Goal: Task Accomplishment & Management: Use online tool/utility

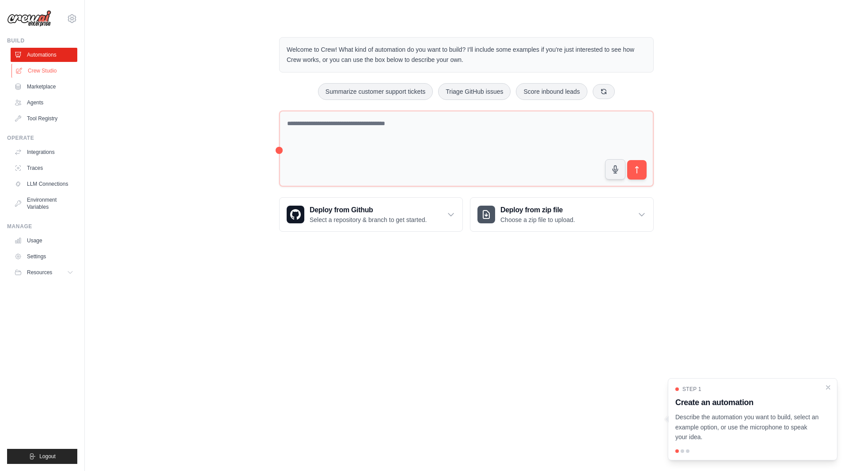
click at [47, 72] on link "Crew Studio" at bounding box center [44, 71] width 67 height 14
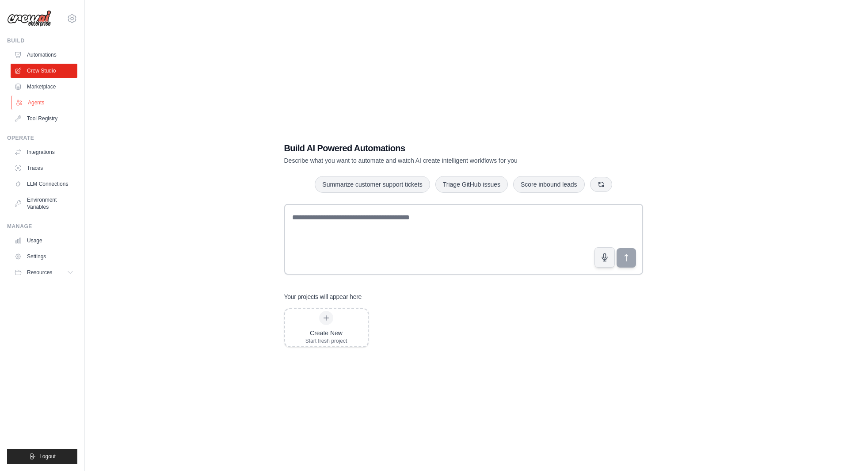
click at [39, 99] on link "Agents" at bounding box center [44, 102] width 67 height 14
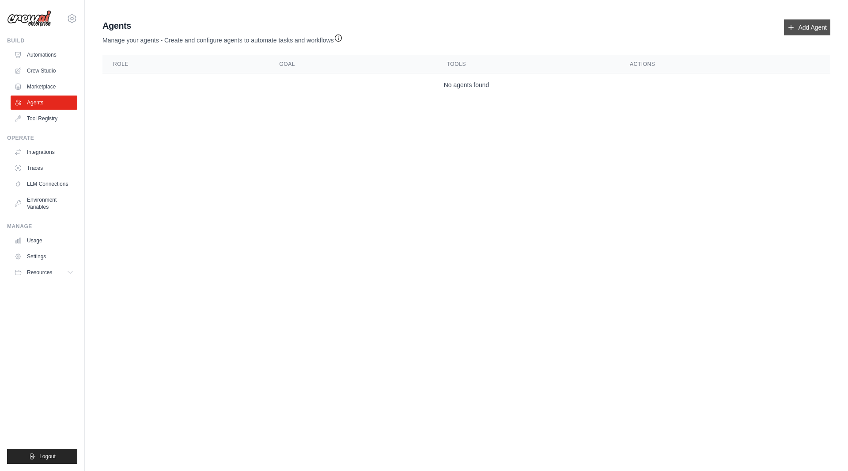
click at [813, 29] on link "Add Agent" at bounding box center [807, 27] width 46 height 16
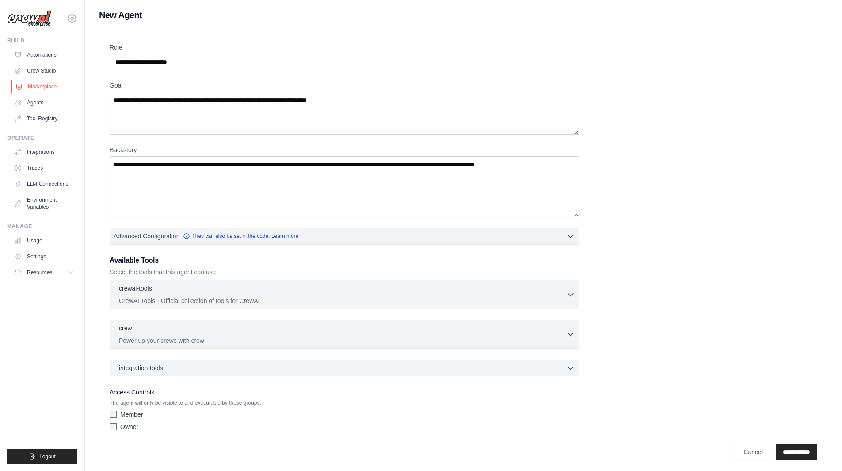
click at [41, 86] on link "Marketplace" at bounding box center [44, 87] width 67 height 14
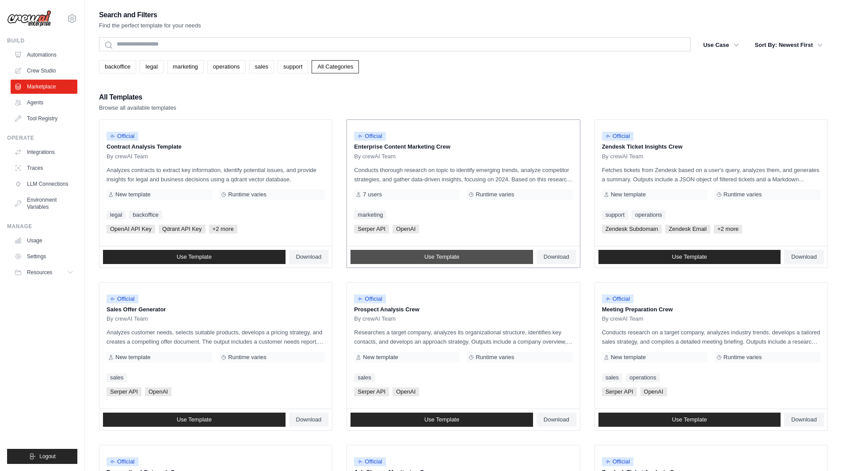
click at [433, 256] on span "Use Template" at bounding box center [441, 256] width 35 height 7
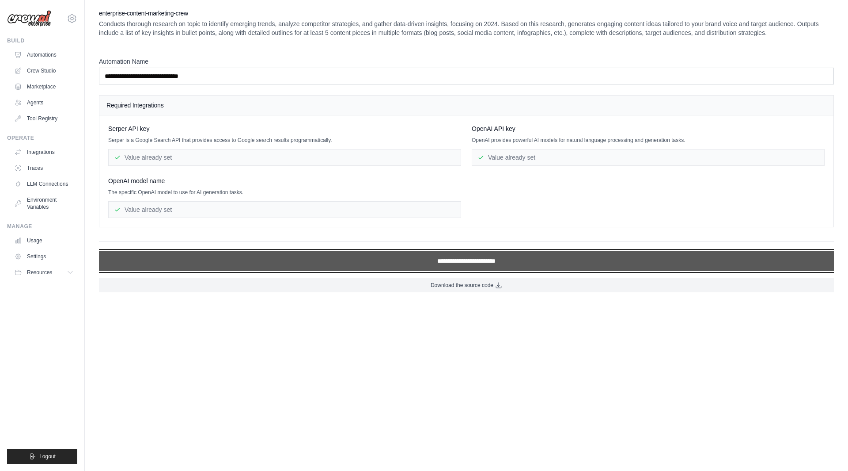
click at [432, 269] on input "**********" at bounding box center [466, 261] width 735 height 20
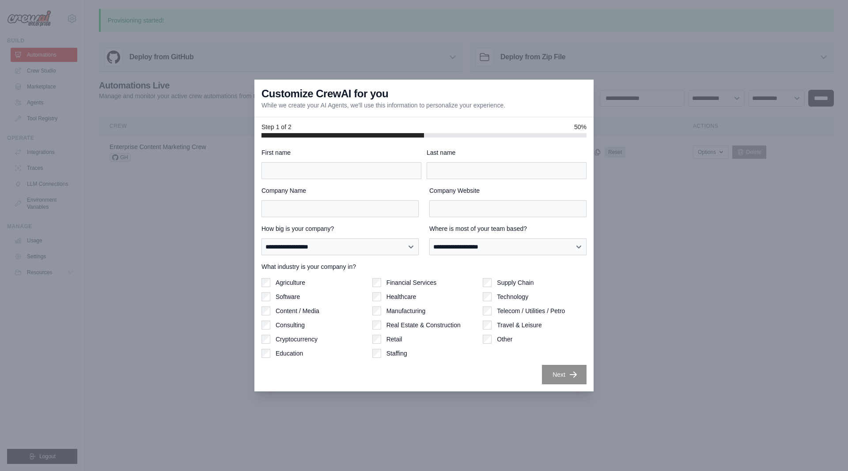
click at [371, 161] on div "First name" at bounding box center [342, 163] width 160 height 31
click at [367, 171] on input "First name" at bounding box center [342, 170] width 160 height 17
type input "*********"
type input "*****"
click at [354, 211] on input "Company Name" at bounding box center [340, 208] width 157 height 17
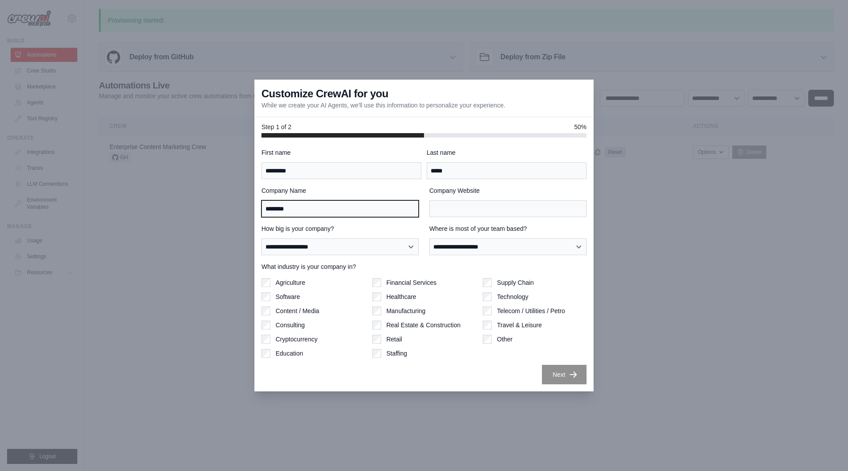
type input "********"
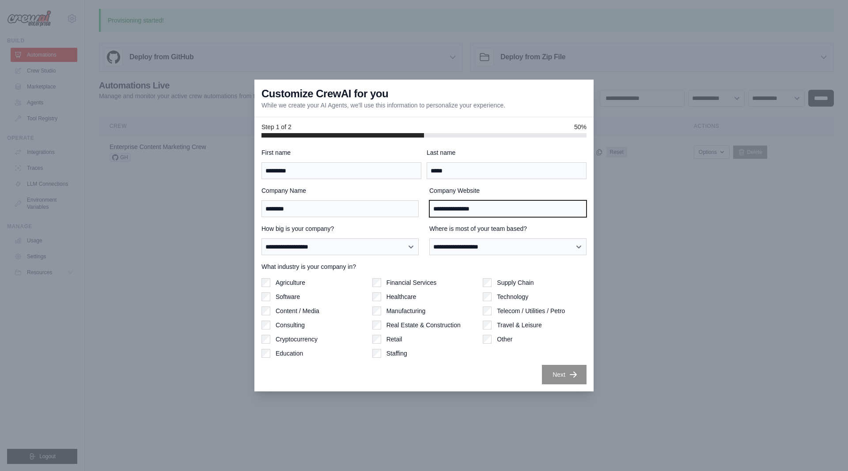
type input "**********"
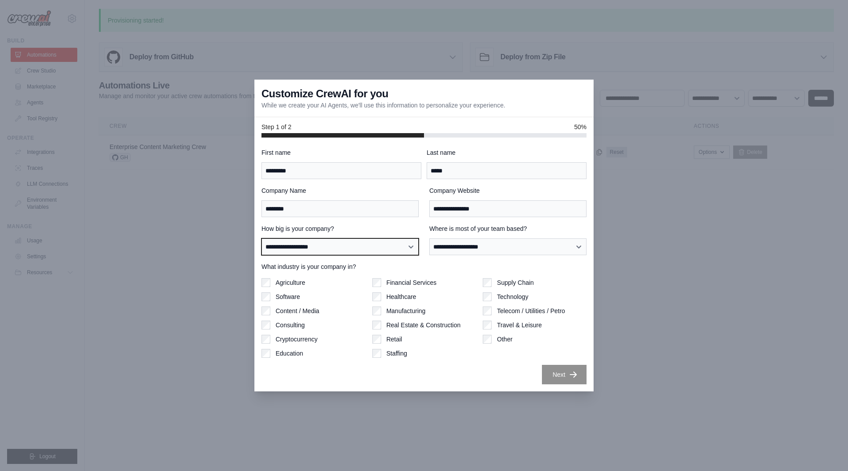
click at [356, 246] on select "**********" at bounding box center [340, 246] width 157 height 17
select select "**********"
click at [262, 238] on select "**********" at bounding box center [340, 246] width 157 height 17
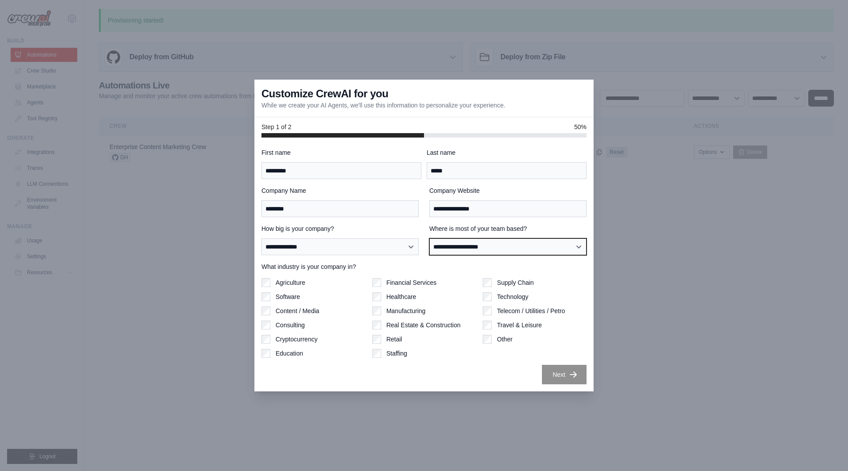
click at [462, 251] on select "**********" at bounding box center [508, 246] width 157 height 17
select select "**********"
click at [430, 238] on select "**********" at bounding box center [508, 246] width 157 height 17
click at [501, 299] on label "Technology" at bounding box center [512, 296] width 31 height 9
click at [563, 376] on button "Next" at bounding box center [564, 373] width 45 height 19
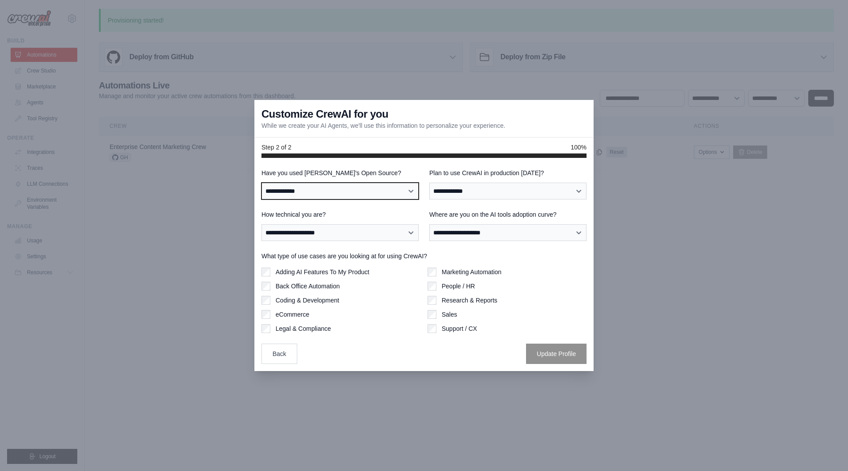
click at [415, 194] on select "**********" at bounding box center [340, 191] width 157 height 17
select select "**"
click at [262, 183] on select "**********" at bounding box center [340, 191] width 157 height 17
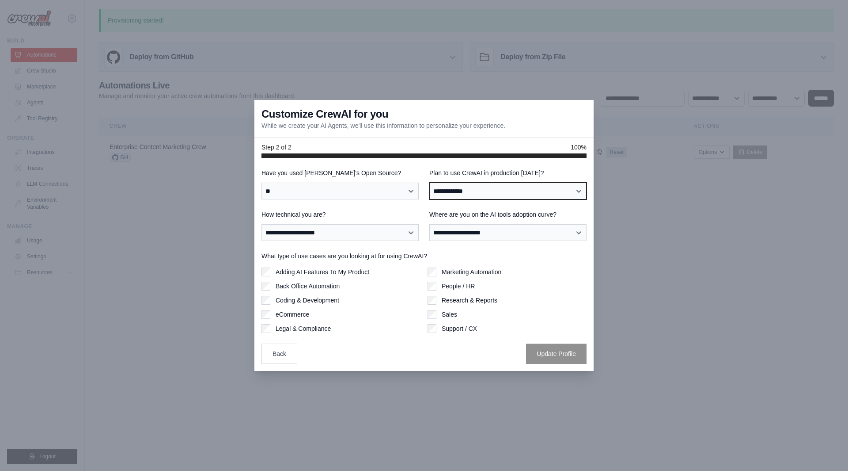
click at [465, 190] on select "**********" at bounding box center [508, 191] width 157 height 17
select select "****"
click at [430, 183] on select "**********" at bounding box center [508, 191] width 157 height 17
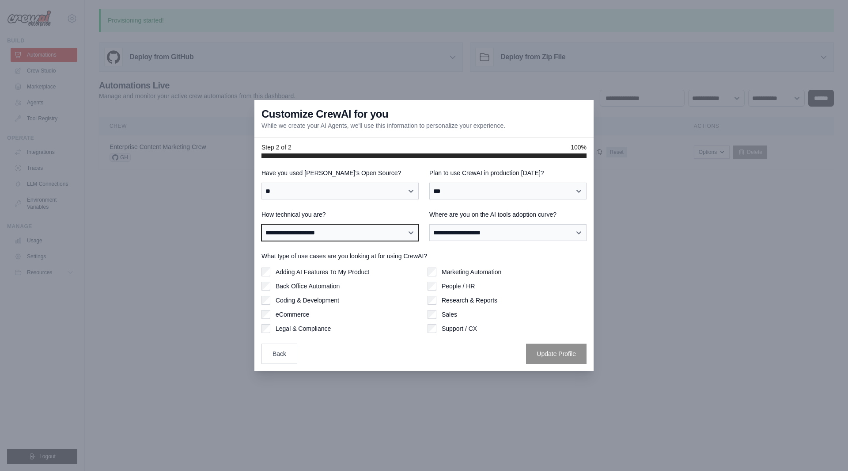
click at [398, 240] on select "**********" at bounding box center [340, 232] width 157 height 17
select select "**********"
click at [262, 224] on select "**********" at bounding box center [340, 232] width 157 height 17
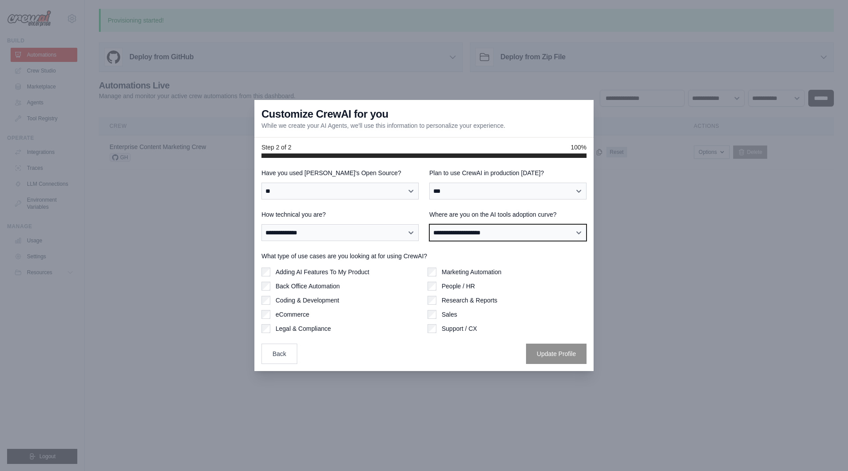
click at [486, 232] on select "**********" at bounding box center [508, 232] width 157 height 17
select select "**********"
click at [430, 224] on select "**********" at bounding box center [508, 232] width 157 height 17
click at [361, 271] on label "Adding AI Features To My Product" at bounding box center [323, 271] width 94 height 9
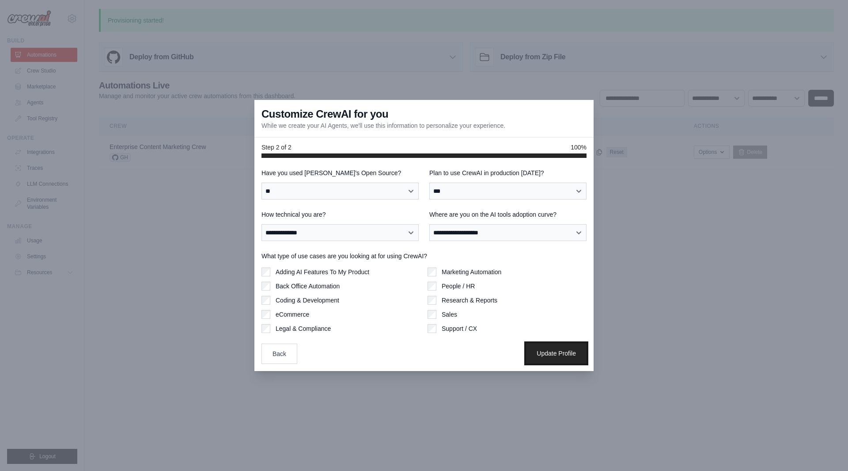
click at [539, 351] on button "Update Profile" at bounding box center [556, 353] width 61 height 20
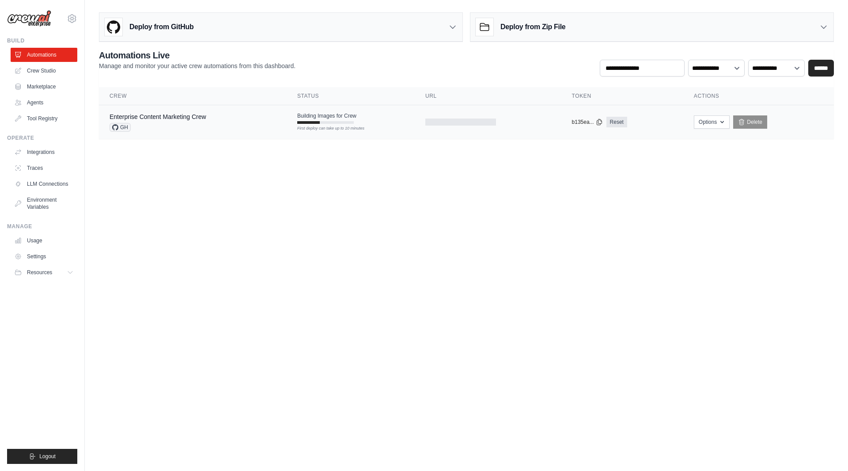
click at [125, 130] on span "GH" at bounding box center [120, 127] width 21 height 9
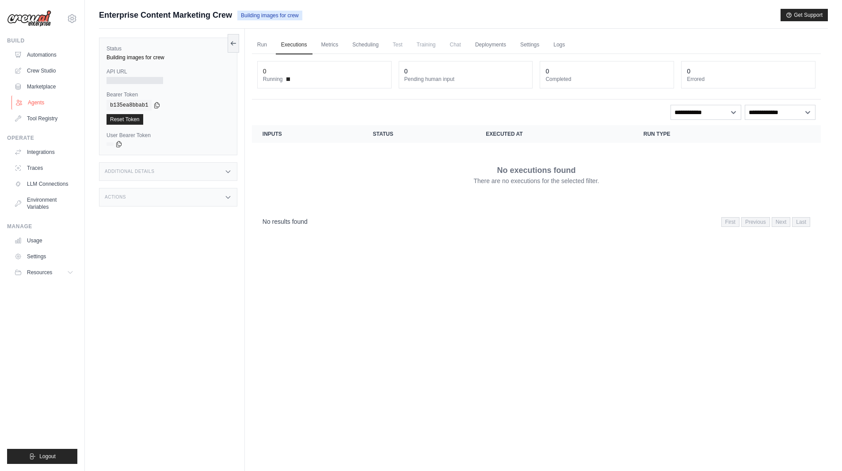
click at [39, 101] on link "Agents" at bounding box center [44, 102] width 67 height 14
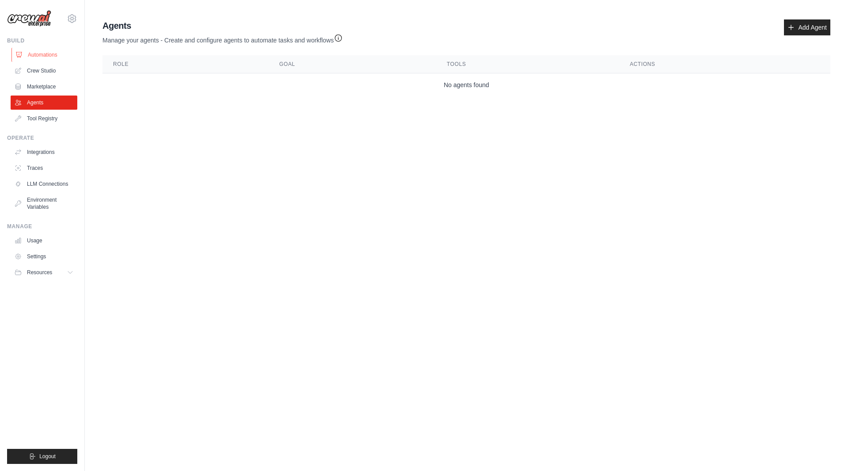
click at [42, 60] on link "Automations" at bounding box center [44, 55] width 67 height 14
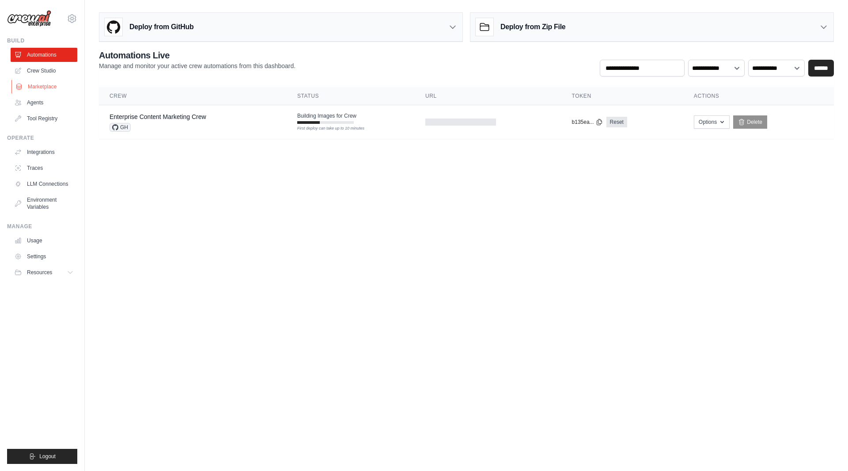
click at [41, 87] on link "Marketplace" at bounding box center [44, 87] width 67 height 14
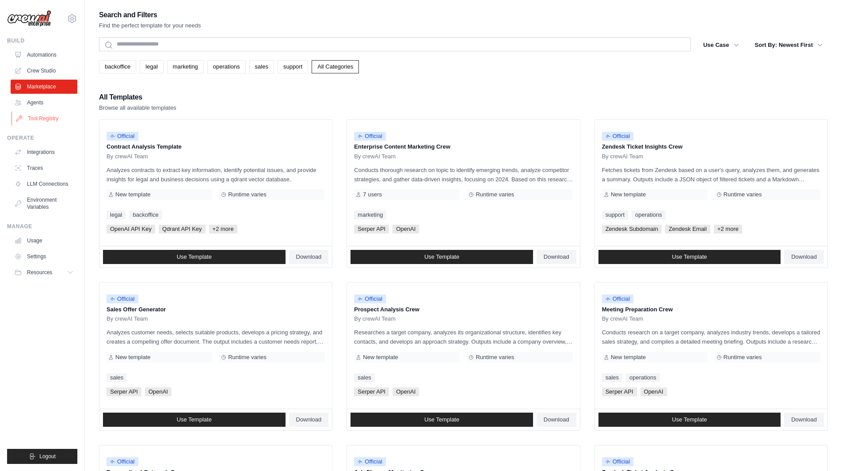
click at [40, 117] on link "Tool Registry" at bounding box center [44, 118] width 67 height 14
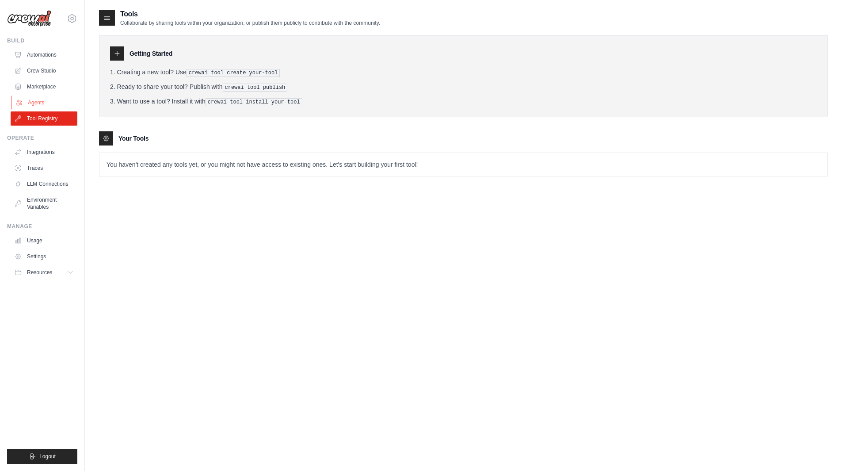
click at [39, 101] on link "Agents" at bounding box center [44, 102] width 67 height 14
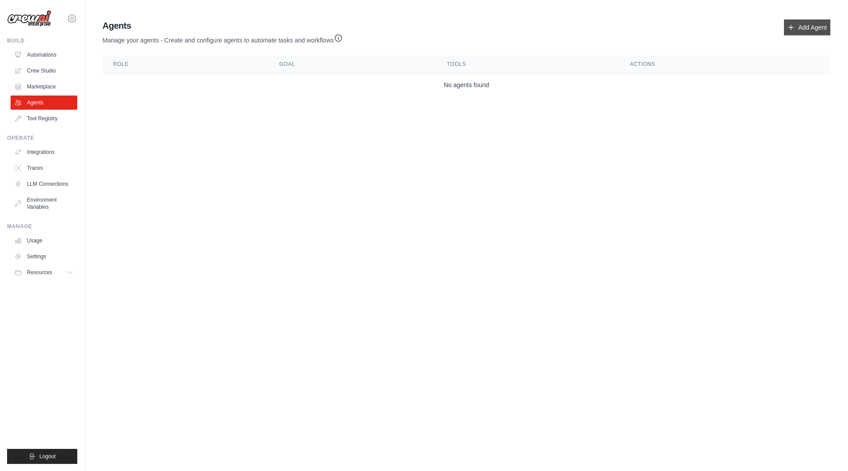
click at [795, 27] on link "Add Agent" at bounding box center [807, 27] width 46 height 16
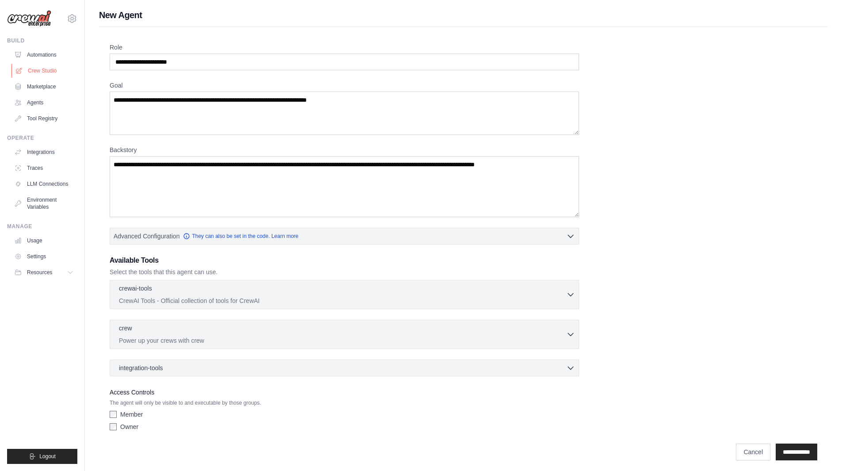
click at [46, 76] on link "Crew Studio" at bounding box center [44, 71] width 67 height 14
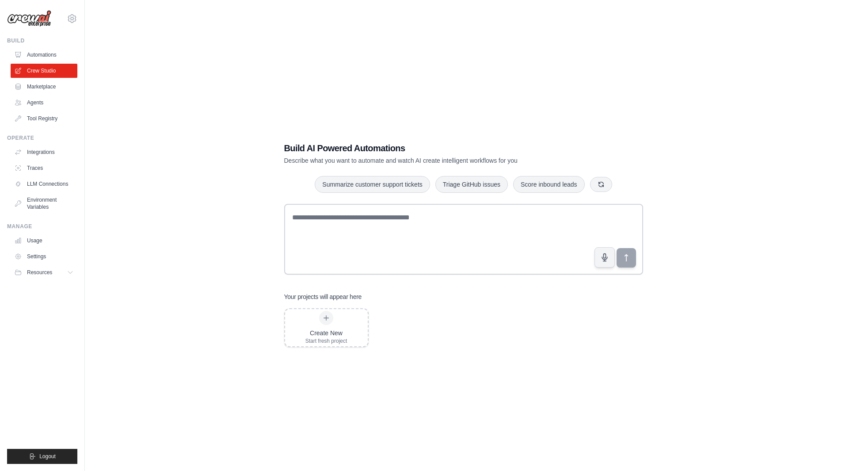
click at [46, 86] on link "Marketplace" at bounding box center [44, 87] width 67 height 14
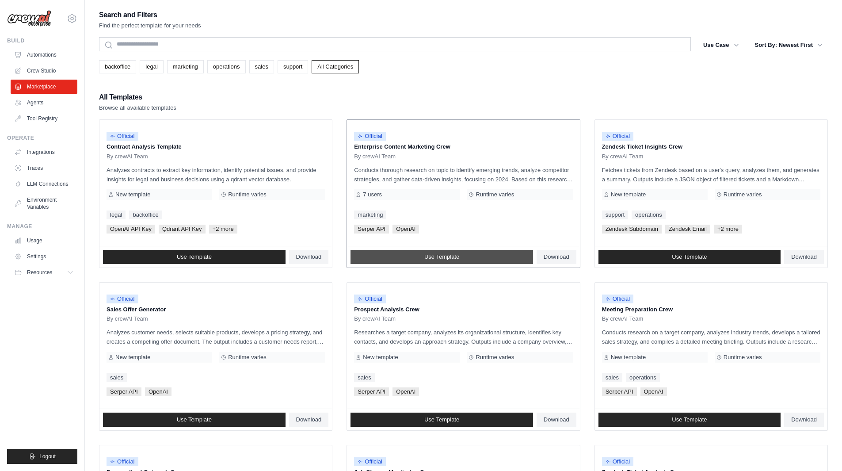
click at [420, 261] on link "Use Template" at bounding box center [441, 257] width 183 height 14
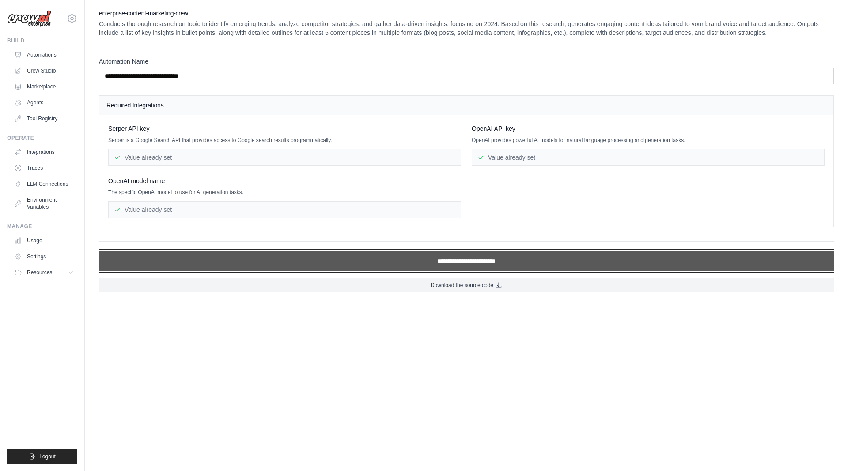
click at [420, 270] on input "**********" at bounding box center [466, 261] width 735 height 20
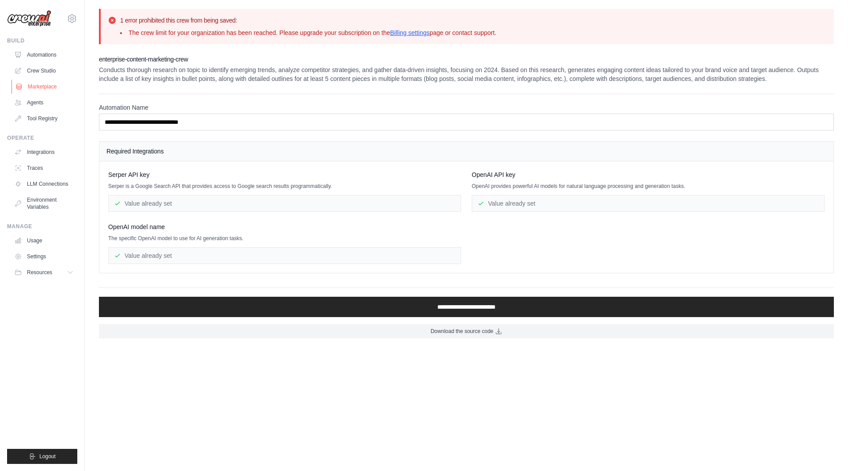
click at [48, 83] on link "Marketplace" at bounding box center [44, 87] width 67 height 14
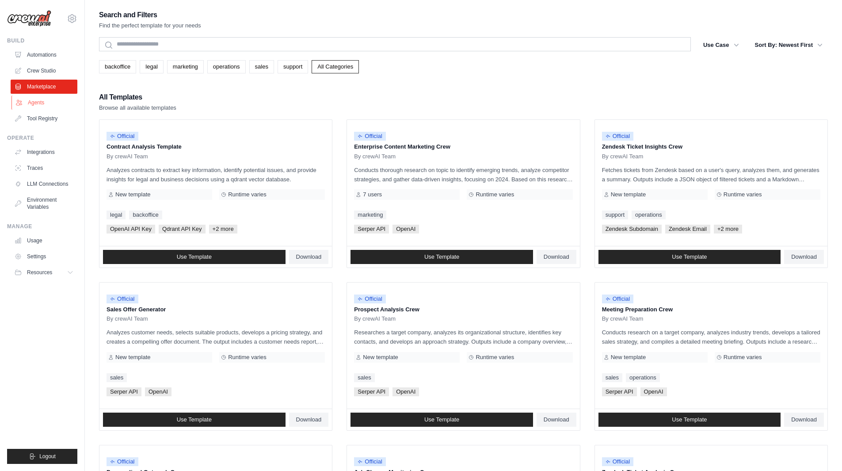
click at [43, 105] on link "Agents" at bounding box center [44, 102] width 67 height 14
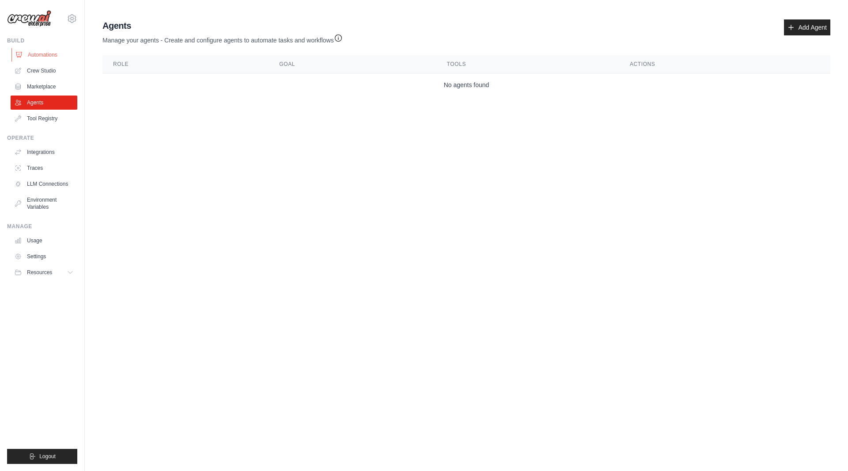
click at [54, 54] on link "Automations" at bounding box center [44, 55] width 67 height 14
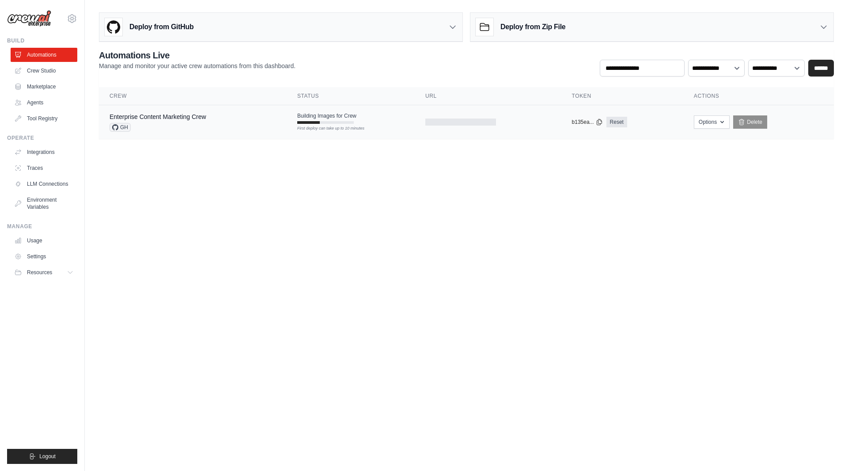
click at [181, 121] on div "Enterprise Content Marketing Crew GH" at bounding box center [158, 121] width 97 height 19
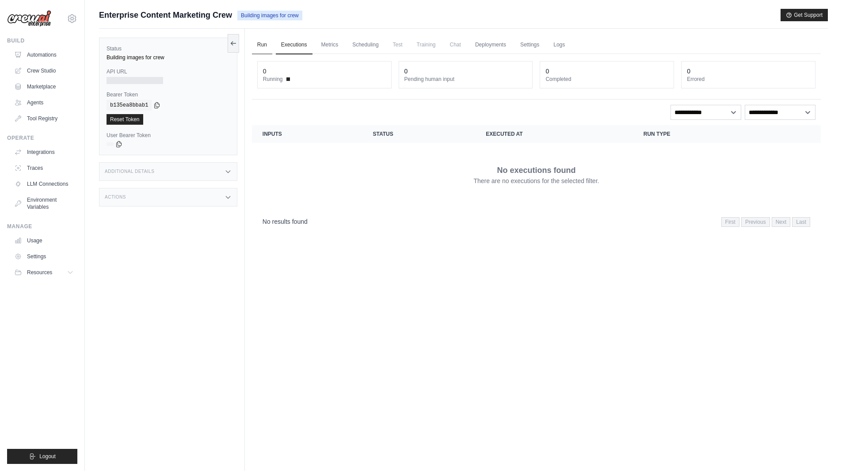
click at [263, 43] on link "Run" at bounding box center [262, 45] width 20 height 19
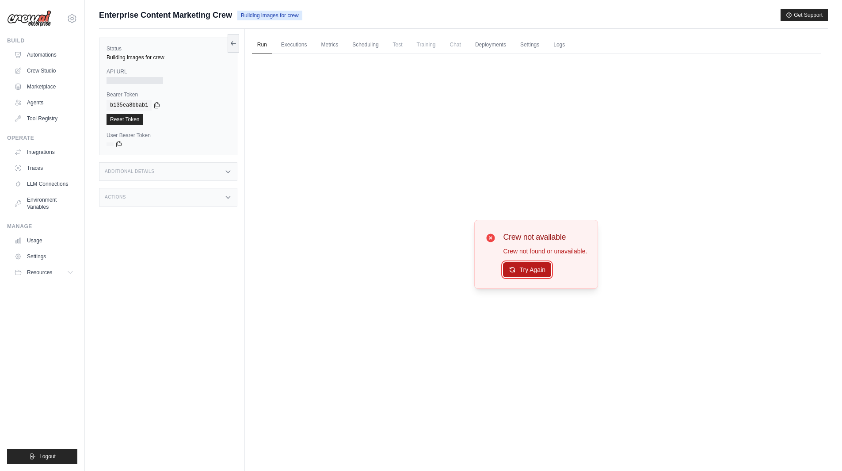
click at [524, 274] on button "Try Again" at bounding box center [527, 269] width 48 height 15
click at [49, 59] on link "Automations" at bounding box center [44, 55] width 67 height 14
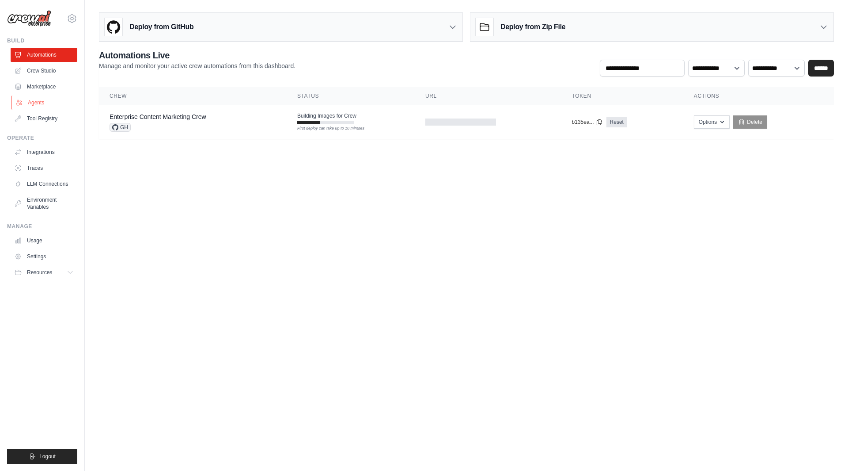
drag, startPoint x: 125, startPoint y: 127, endPoint x: 51, endPoint y: 96, distance: 80.6
click at [51, 96] on link "Agents" at bounding box center [44, 102] width 67 height 14
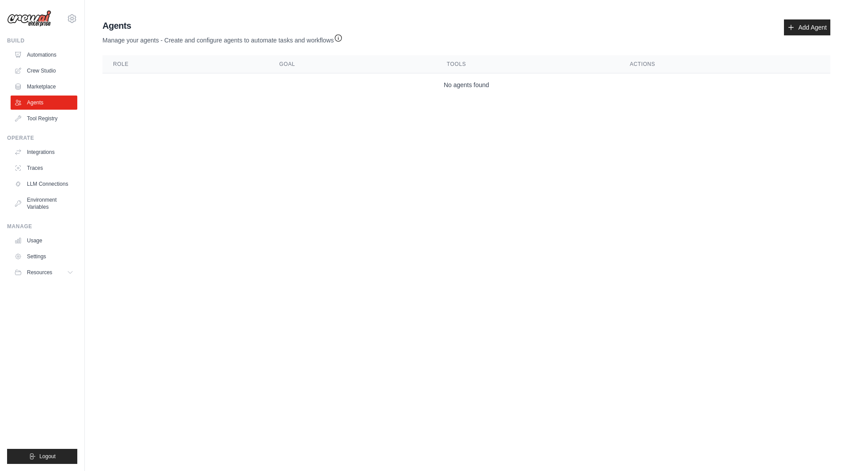
click at [53, 91] on link "Marketplace" at bounding box center [44, 87] width 67 height 14
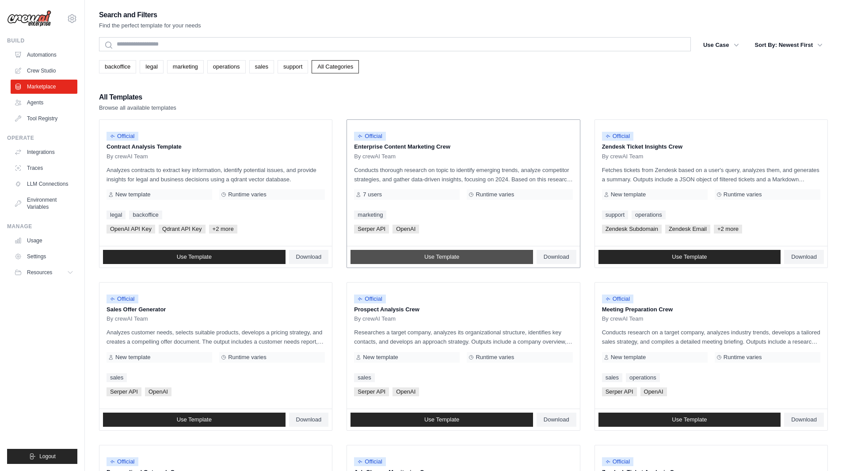
click at [501, 255] on link "Use Template" at bounding box center [441, 257] width 183 height 14
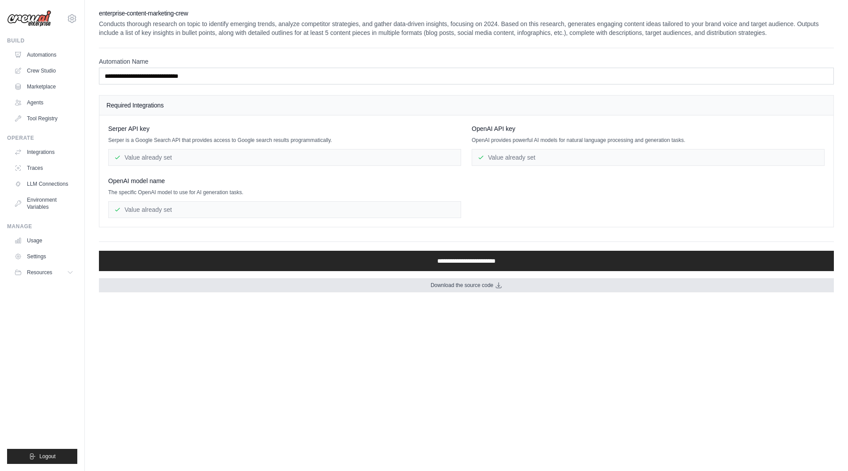
click at [456, 289] on span "Download the source code" at bounding box center [462, 284] width 63 height 7
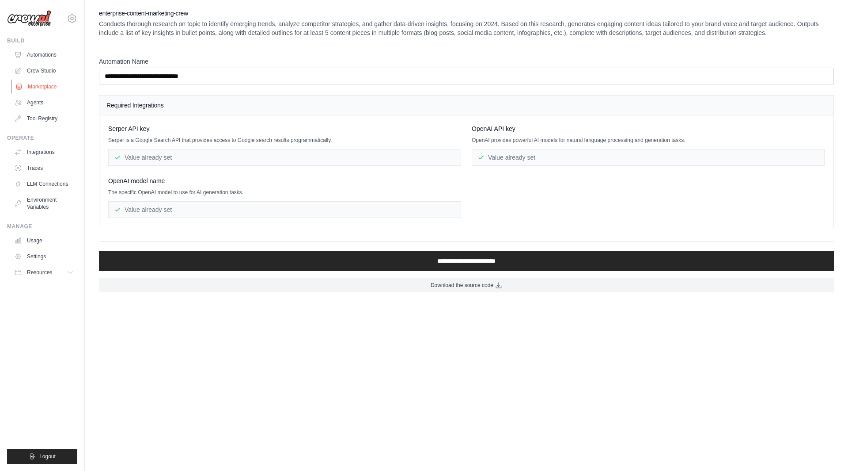
click at [44, 88] on link "Marketplace" at bounding box center [44, 87] width 67 height 14
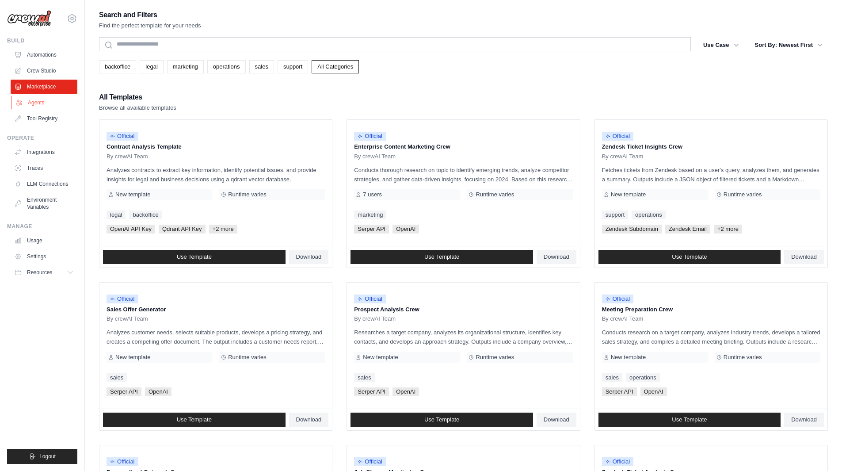
click at [38, 103] on link "Agents" at bounding box center [44, 102] width 67 height 14
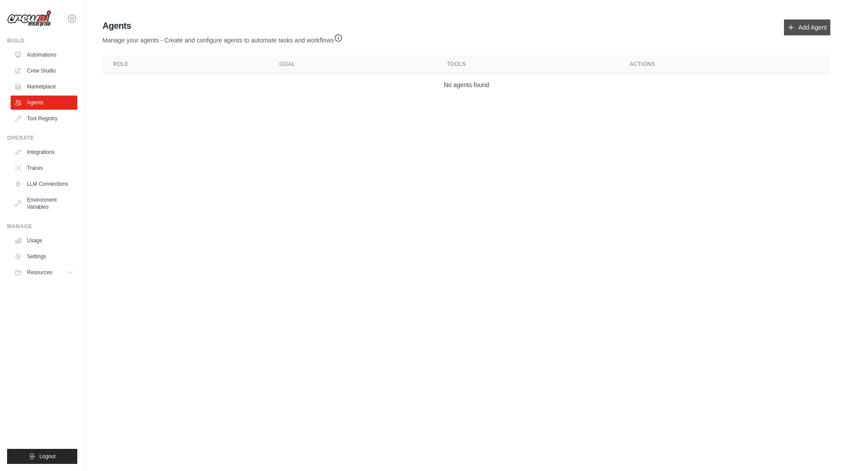
click at [807, 23] on link "Add Agent" at bounding box center [807, 27] width 46 height 16
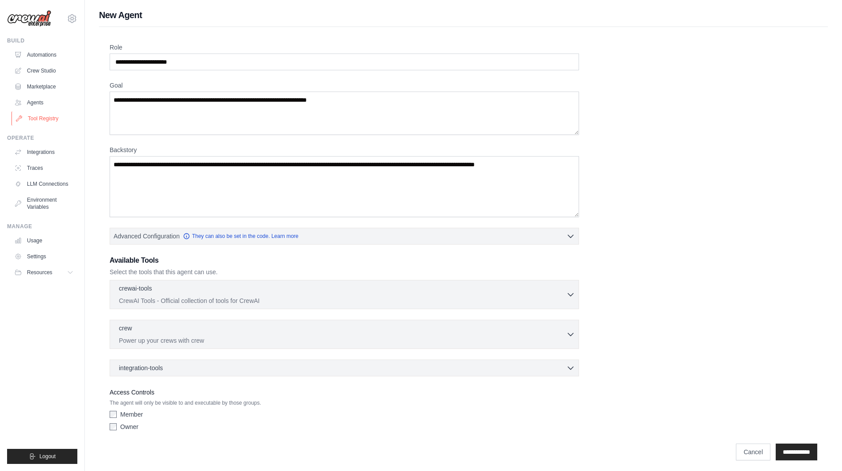
click at [57, 122] on link "Tool Registry" at bounding box center [44, 118] width 67 height 14
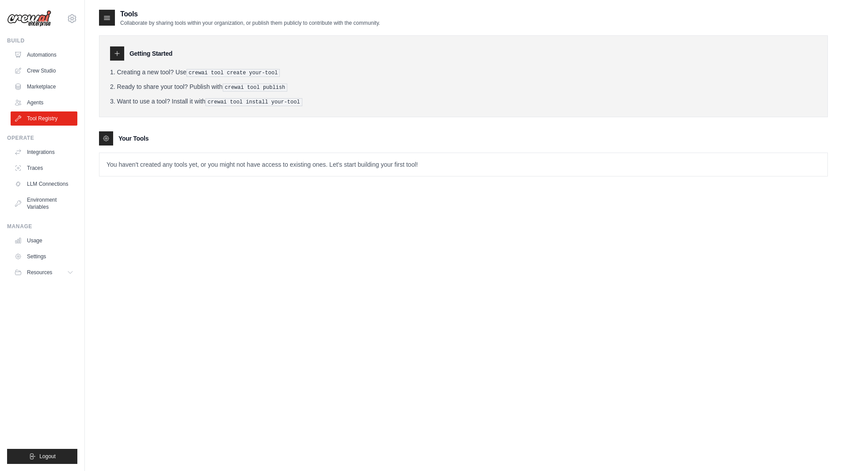
click at [120, 54] on icon at bounding box center [117, 53] width 7 height 7
click at [123, 167] on p "You haven't created any tools yet, or you might not have access to existing one…" at bounding box center [463, 164] width 728 height 23
click at [118, 53] on icon at bounding box center [117, 53] width 7 height 7
click at [106, 140] on icon at bounding box center [106, 138] width 7 height 7
click at [42, 154] on link "Integrations" at bounding box center [44, 152] width 67 height 14
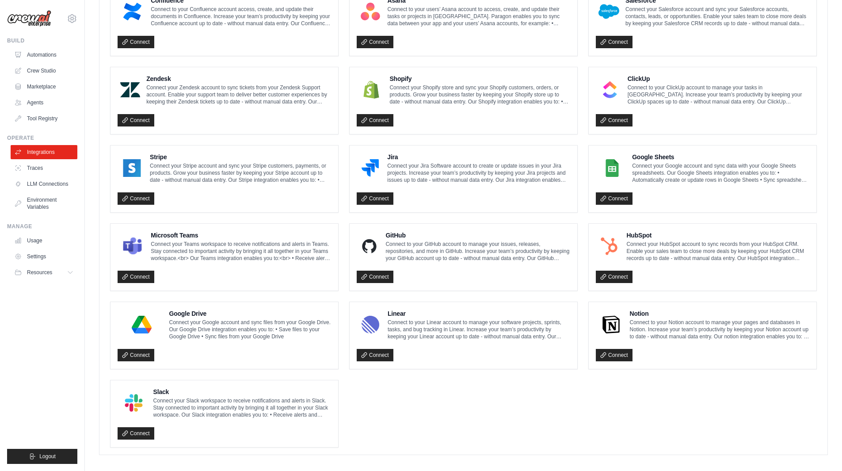
scroll to position [357, 0]
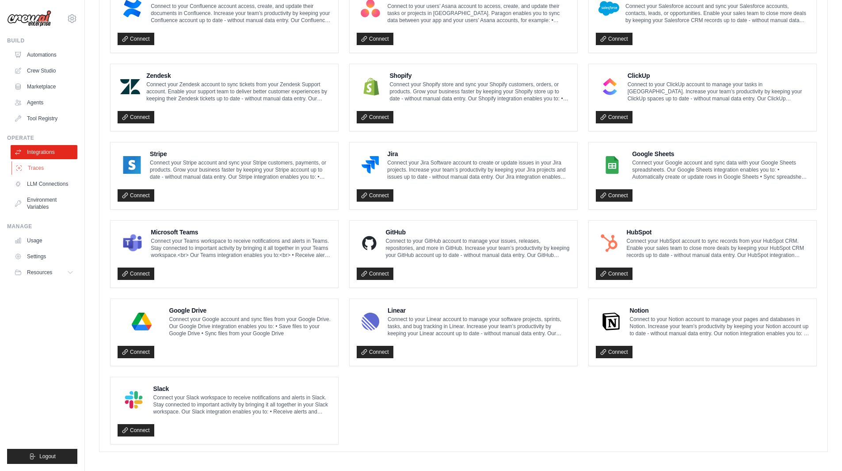
click at [51, 166] on link "Traces" at bounding box center [44, 168] width 67 height 14
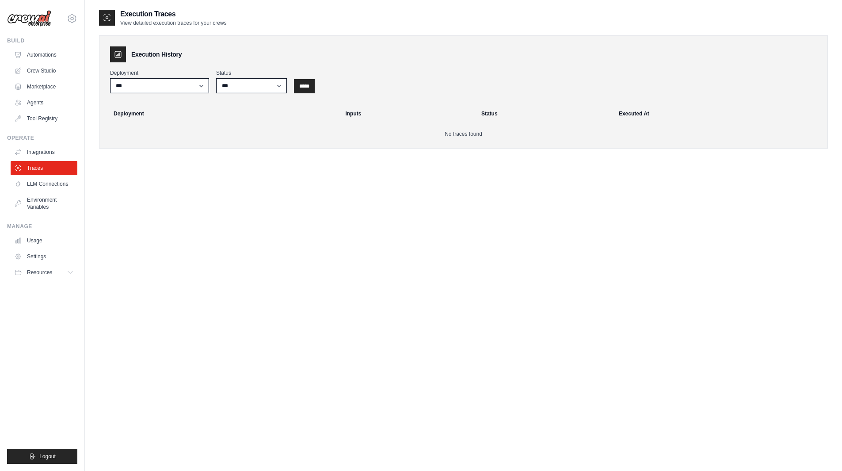
click at [70, 191] on ul "Integrations Traces LLM Connections Environment Variables" at bounding box center [44, 179] width 67 height 69
click at [71, 186] on link "LLM Connections" at bounding box center [44, 184] width 67 height 14
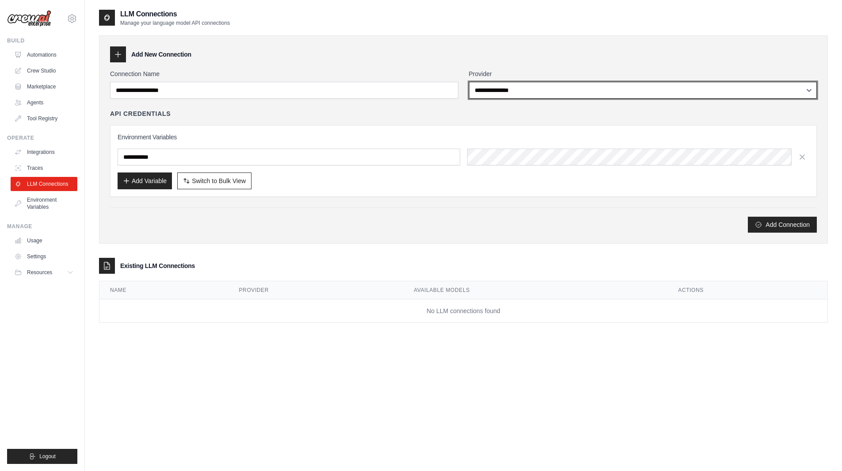
click at [498, 91] on select "**********" at bounding box center [643, 90] width 348 height 17
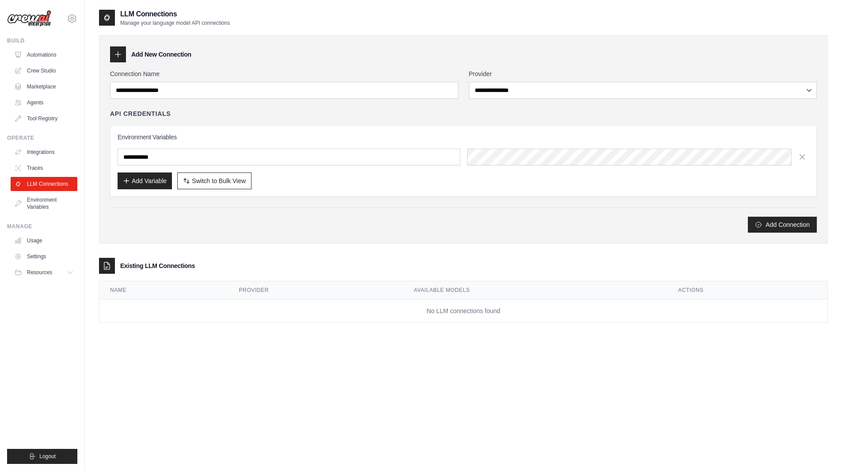
click at [368, 108] on div "**********" at bounding box center [463, 150] width 707 height 163
click at [56, 201] on link "Environment Variables" at bounding box center [44, 203] width 67 height 21
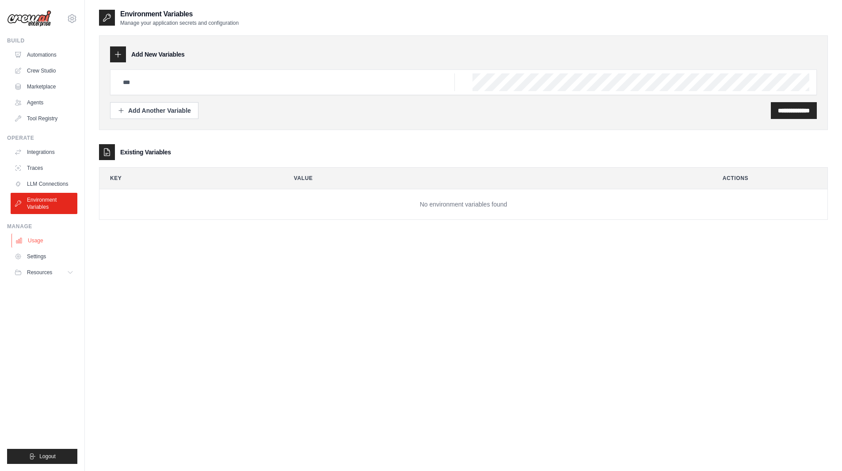
click at [58, 238] on link "Usage" at bounding box center [44, 240] width 67 height 14
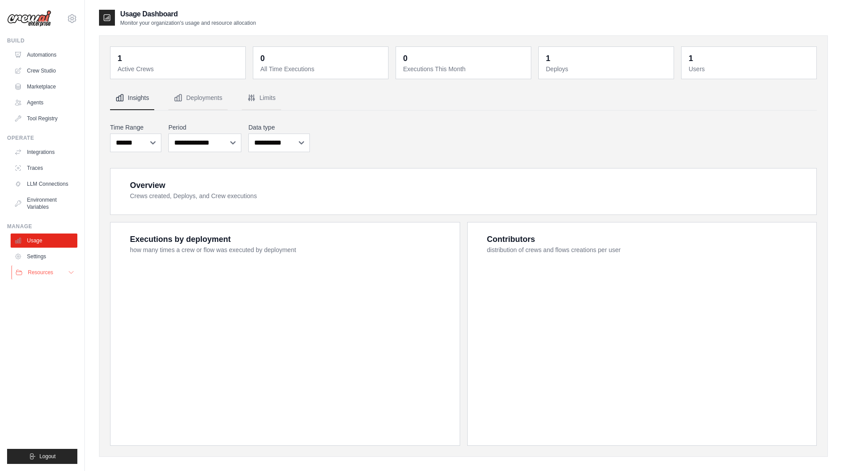
click at [53, 270] on span "Resources" at bounding box center [40, 272] width 25 height 7
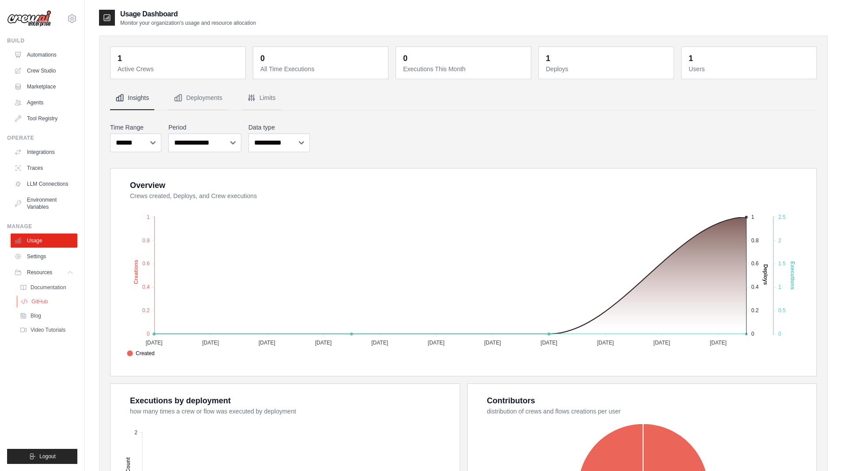
click at [41, 302] on span "GitHub" at bounding box center [39, 301] width 16 height 7
click at [43, 57] on link "Automations" at bounding box center [44, 55] width 67 height 14
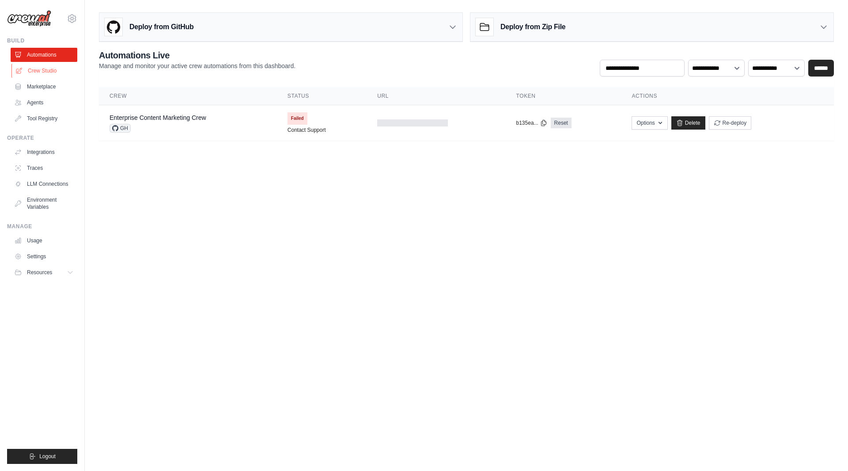
click at [43, 73] on link "Crew Studio" at bounding box center [44, 71] width 67 height 14
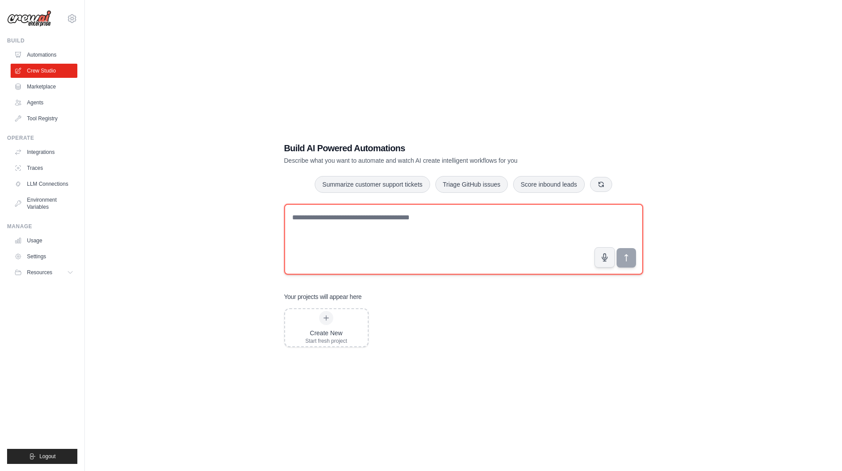
click at [369, 231] on textarea at bounding box center [463, 239] width 359 height 71
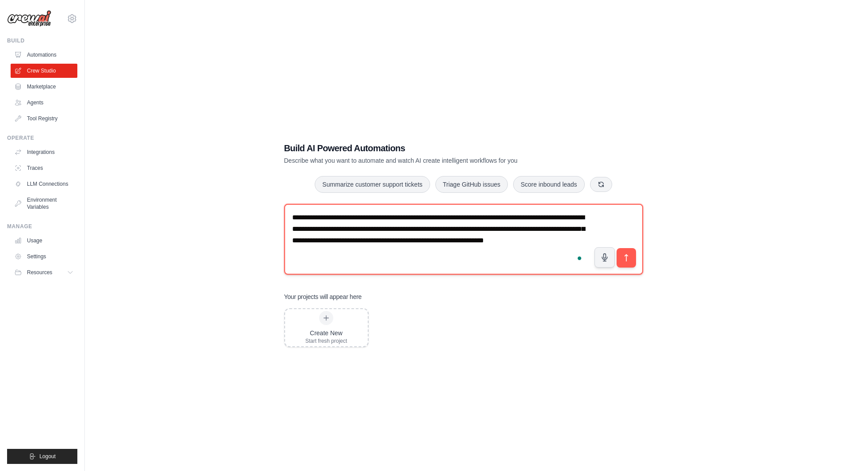
type textarea "**********"
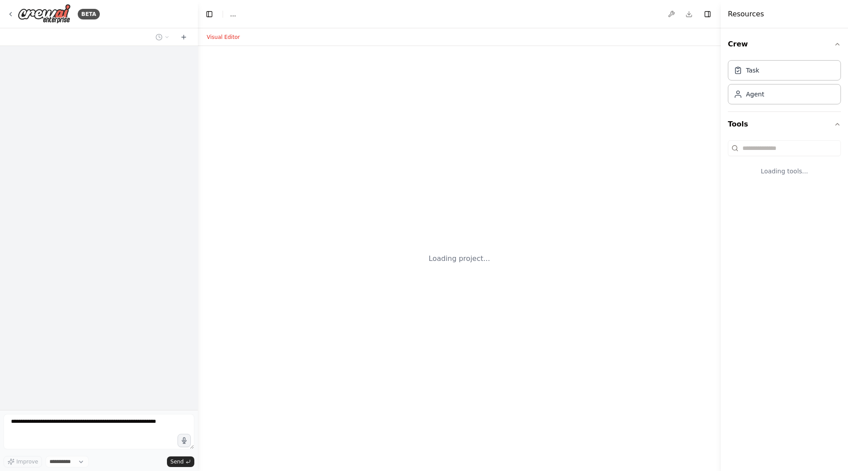
select select "****"
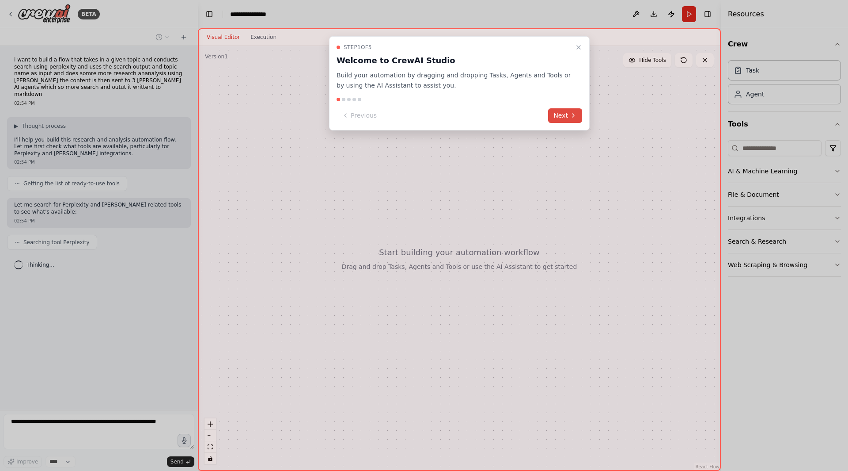
click at [555, 114] on button "Next" at bounding box center [565, 115] width 34 height 15
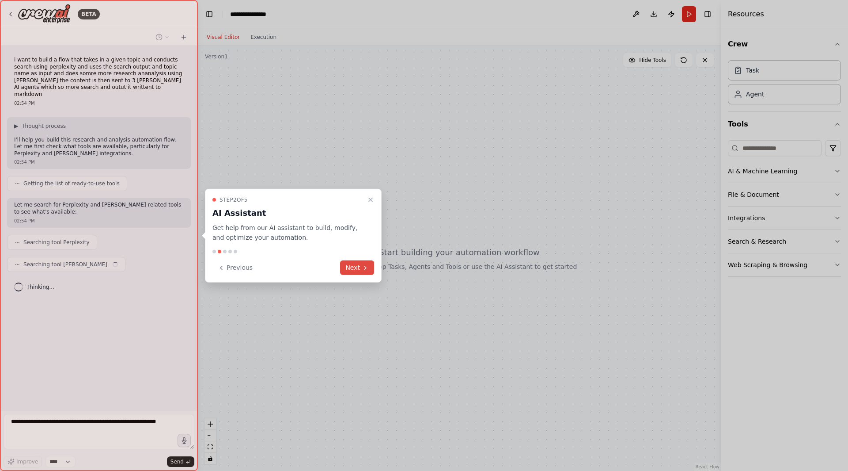
click at [354, 270] on button "Next" at bounding box center [357, 267] width 34 height 15
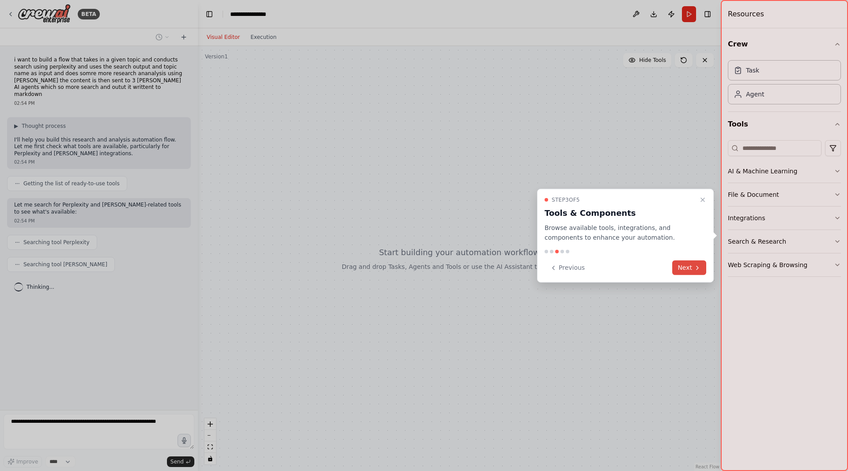
click at [693, 271] on button "Next" at bounding box center [690, 267] width 34 height 15
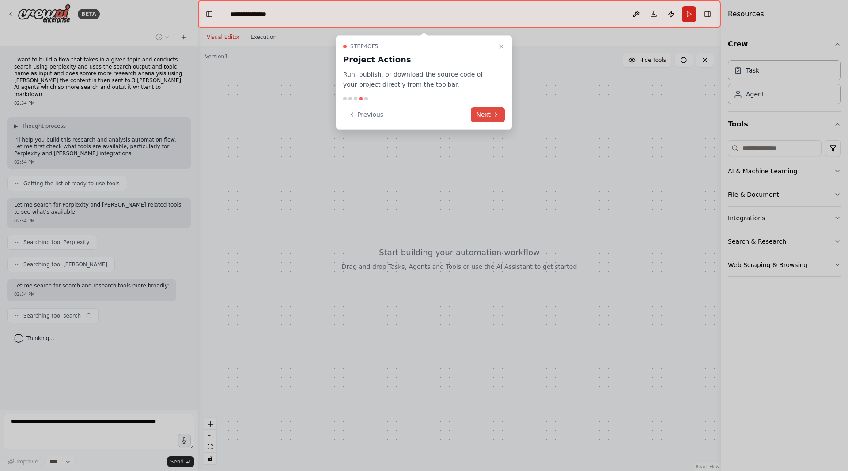
click at [498, 113] on icon at bounding box center [496, 114] width 7 height 7
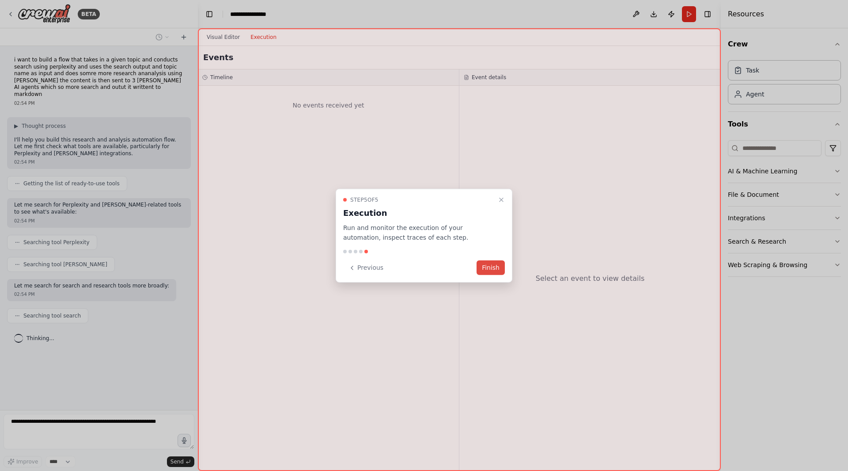
click at [501, 267] on button "Finish" at bounding box center [491, 267] width 28 height 15
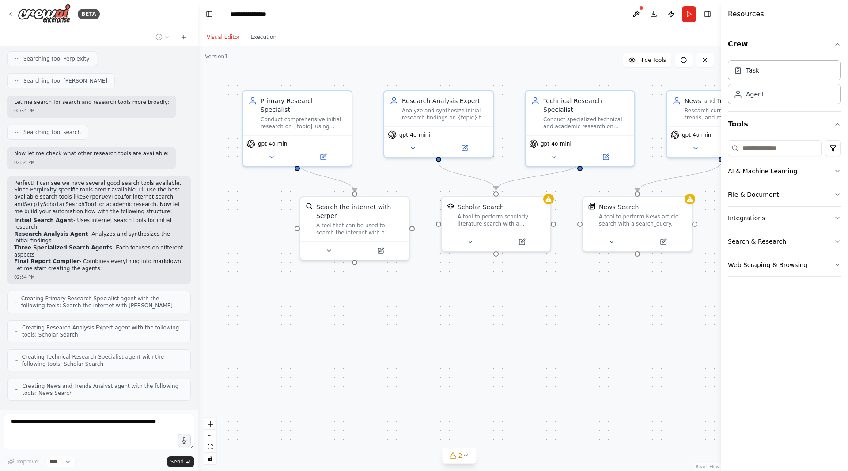
scroll to position [213, 0]
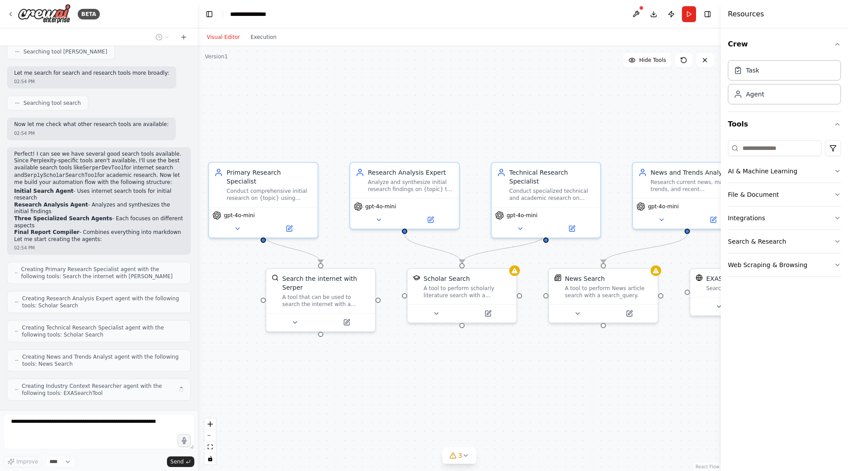
drag, startPoint x: 466, startPoint y: 282, endPoint x: 432, endPoint y: 354, distance: 79.3
click at [432, 354] on div ".deletable-edge-delete-btn { width: 20px; height: 20px; border: 0px solid #ffff…" at bounding box center [459, 258] width 523 height 425
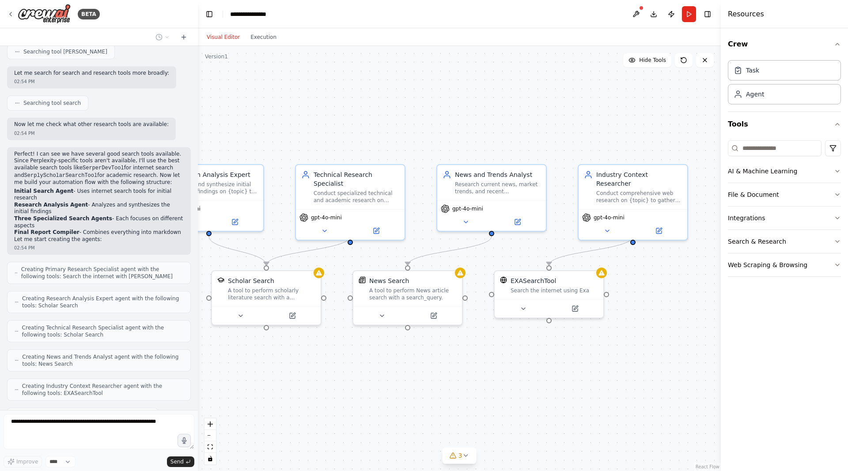
scroll to position [235, 0]
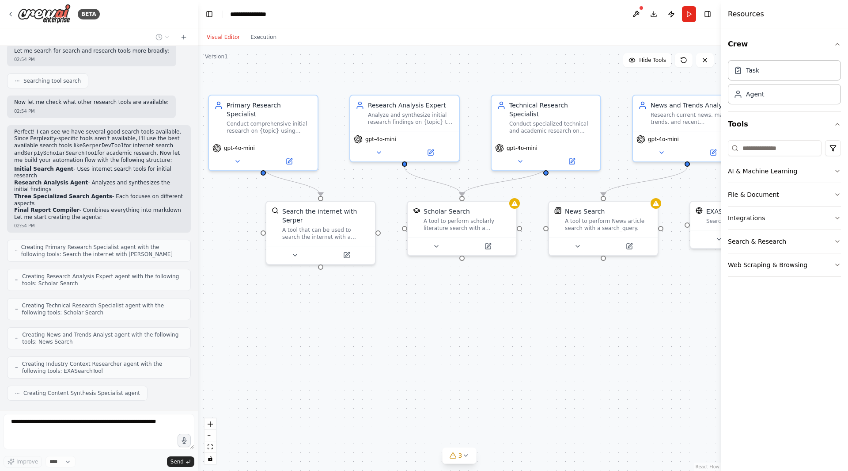
drag, startPoint x: 554, startPoint y: 361, endPoint x: 554, endPoint y: 294, distance: 67.2
click at [554, 294] on div ".deletable-edge-delete-btn { width: 20px; height: 20px; border: 0px solid #ffff…" at bounding box center [459, 258] width 523 height 425
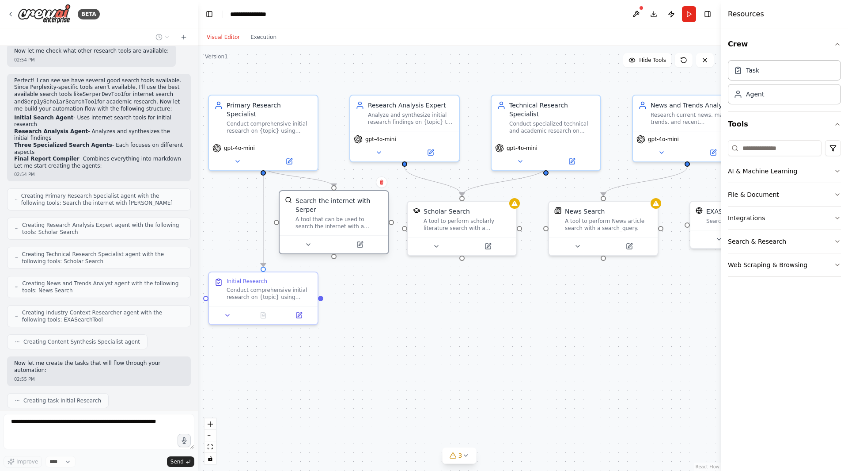
scroll to position [308, 0]
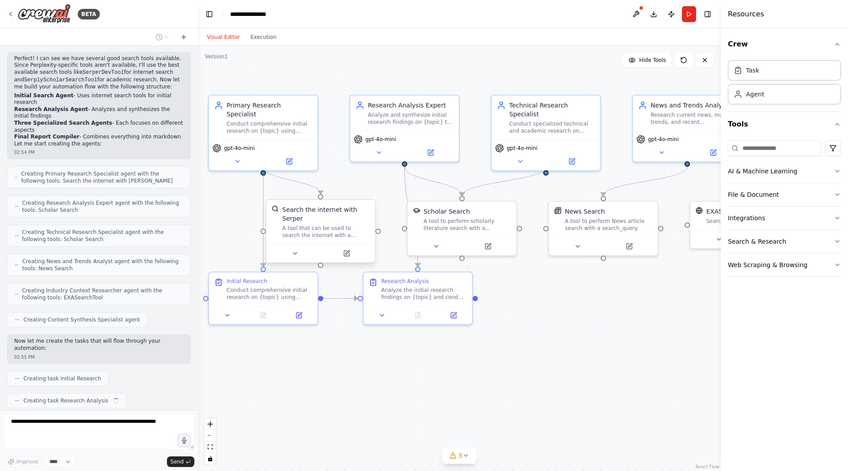
drag, startPoint x: 332, startPoint y: 208, endPoint x: 350, endPoint y: 200, distance: 19.6
click at [350, 200] on div "Search the internet with Serper A tool that can be used to search the internet …" at bounding box center [320, 222] width 109 height 44
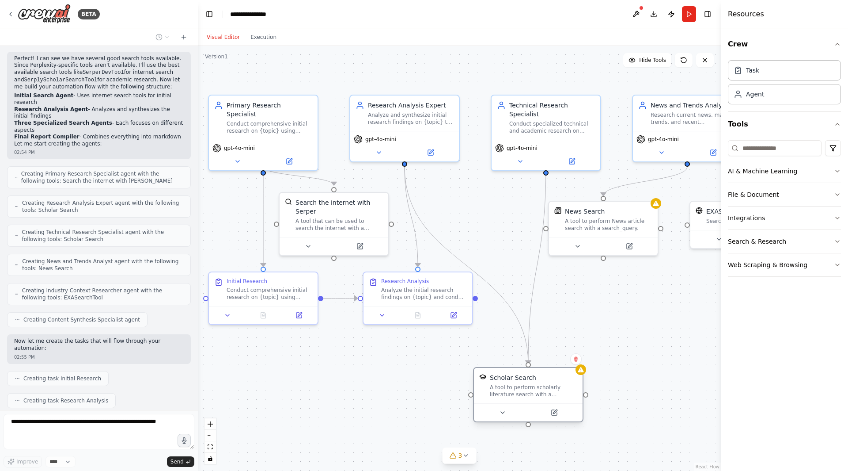
scroll to position [330, 0]
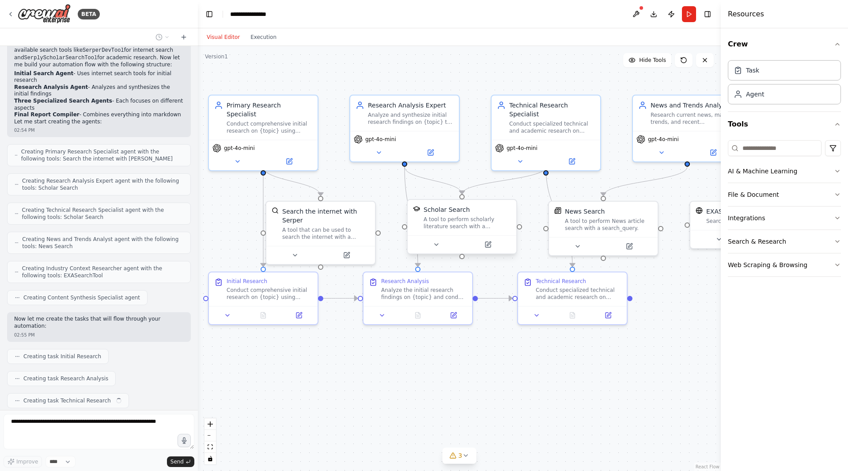
drag, startPoint x: 448, startPoint y: 209, endPoint x: 510, endPoint y: 372, distance: 174.4
click at [510, 372] on div ".deletable-edge-delete-btn { width: 20px; height: 20px; border: 0px solid #ffff…" at bounding box center [459, 258] width 523 height 425
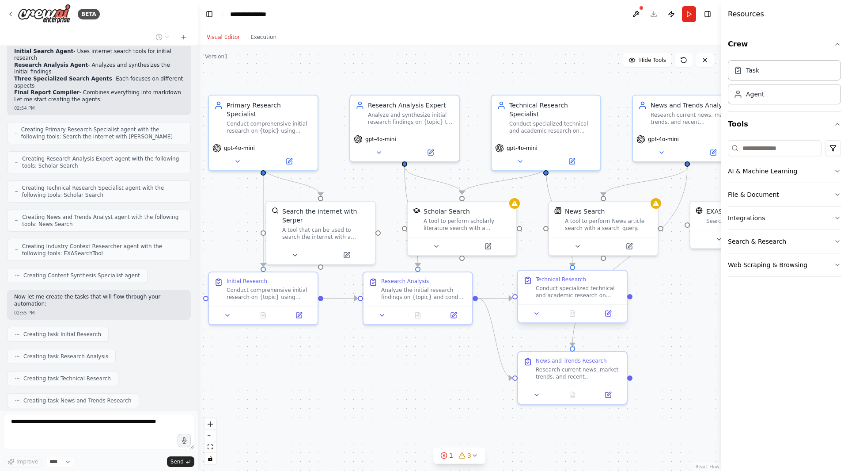
scroll to position [374, 0]
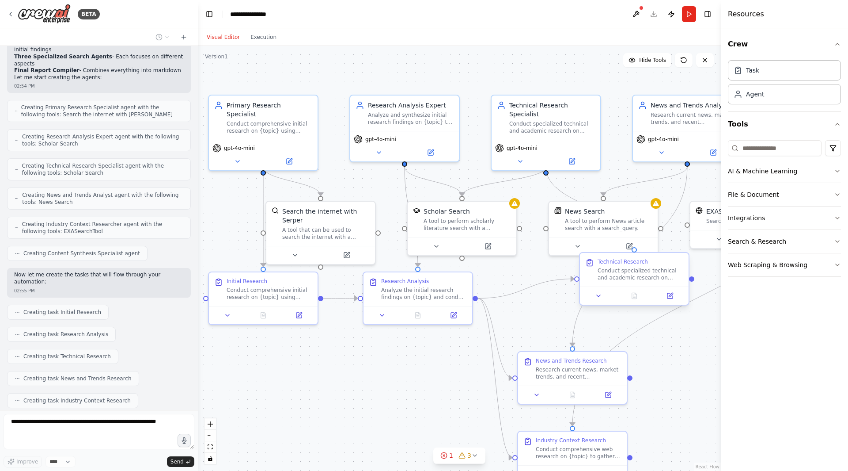
drag, startPoint x: 597, startPoint y: 277, endPoint x: 663, endPoint y: 257, distance: 68.9
click at [663, 257] on div "Technical Research Conduct specialized technical and academic research on {topi…" at bounding box center [634, 270] width 109 height 34
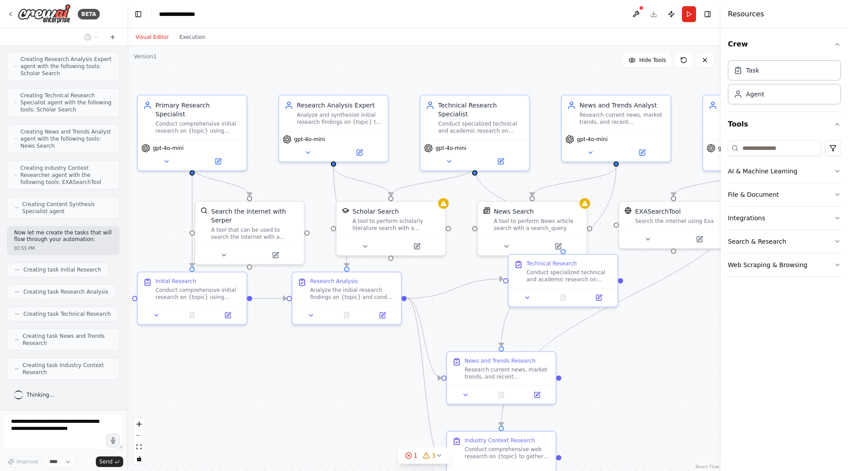
scroll to position [821, 0]
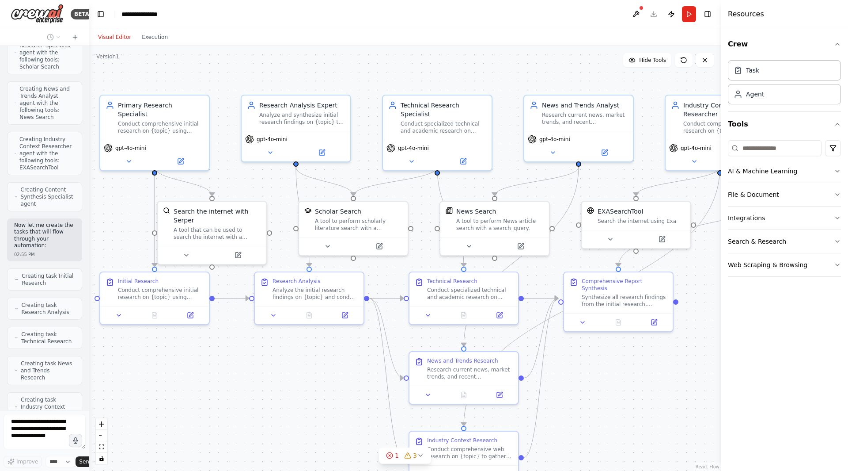
drag, startPoint x: 195, startPoint y: 165, endPoint x: 65, endPoint y: 163, distance: 129.9
click at [65, 163] on div "BETA i want to build a flow that takes in a given topic and conducts search usi…" at bounding box center [44, 235] width 89 height 471
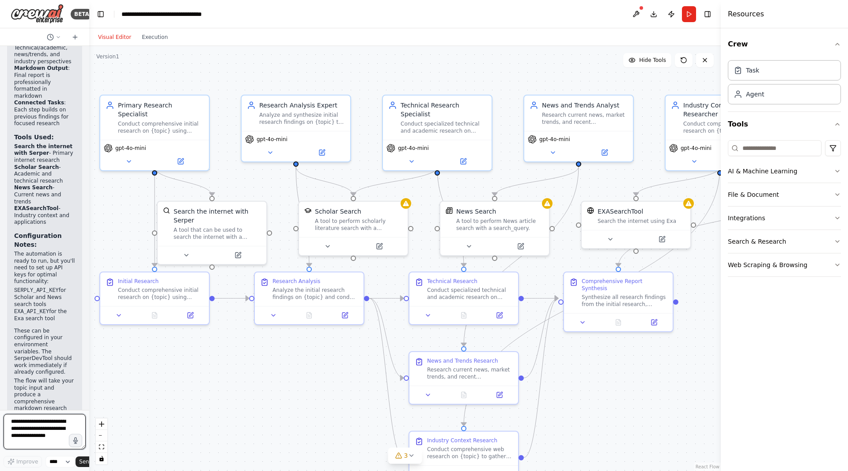
scroll to position [1801, 0]
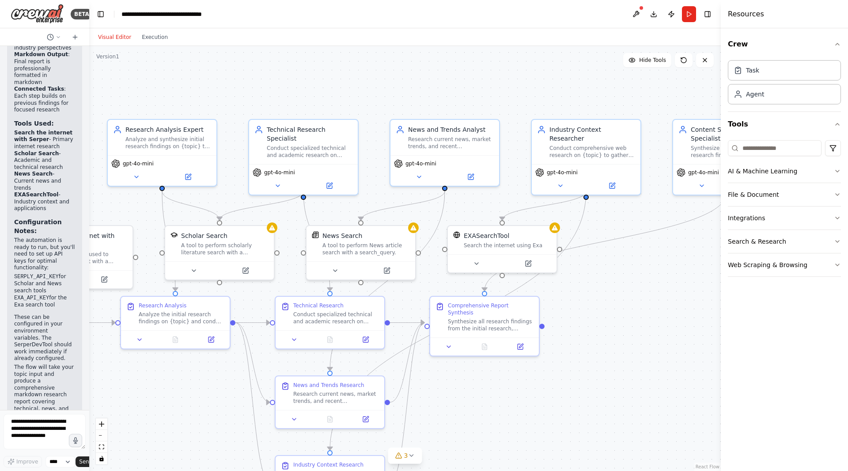
drag, startPoint x: 578, startPoint y: 378, endPoint x: 444, endPoint y: 403, distance: 136.1
click at [444, 403] on div ".deletable-edge-delete-btn { width: 20px; height: 20px; border: 0px solid #ffff…" at bounding box center [405, 258] width 632 height 425
drag, startPoint x: 534, startPoint y: 317, endPoint x: 620, endPoint y: 367, distance: 99.2
click at [620, 367] on div "Comprehensive Report Synthesis" at bounding box center [610, 369] width 86 height 14
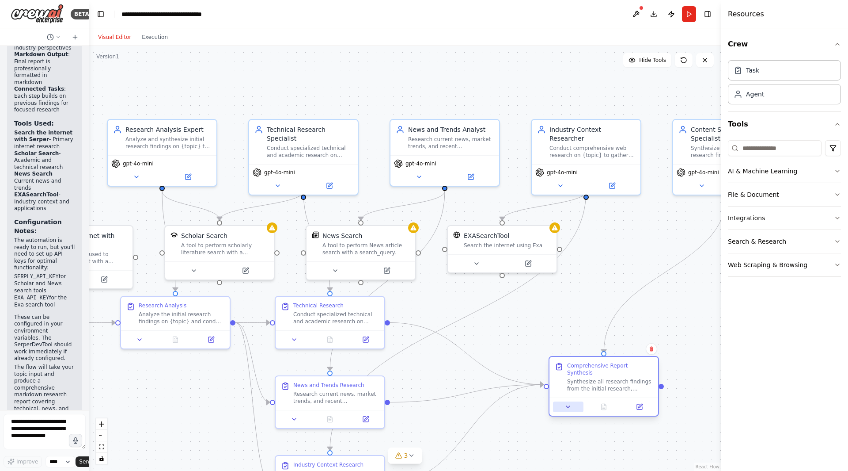
click at [566, 403] on icon at bounding box center [568, 406] width 7 height 7
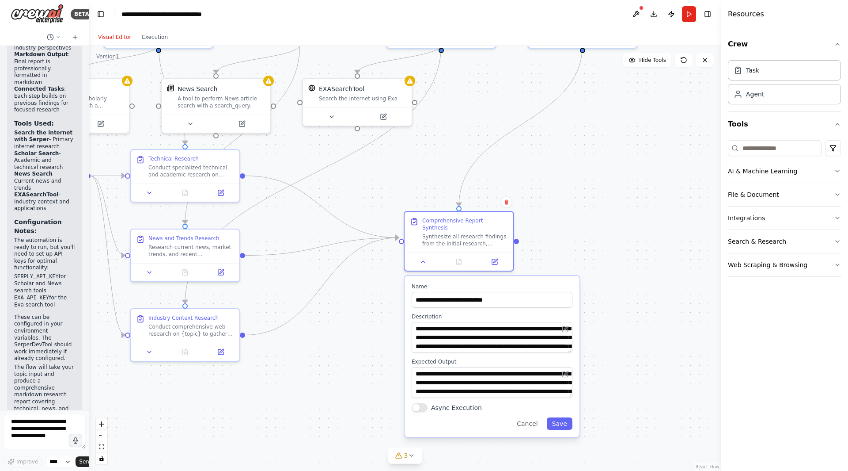
drag, startPoint x: 627, startPoint y: 318, endPoint x: 485, endPoint y: 172, distance: 203.8
click at [485, 172] on div ".deletable-edge-delete-btn { width: 20px; height: 20px; border: 0px solid #ffff…" at bounding box center [405, 258] width 632 height 425
click at [610, 264] on div ".deletable-edge-delete-btn { width: 20px; height: 20px; border: 0px solid #ffff…" at bounding box center [405, 258] width 632 height 425
click at [568, 423] on div "**********" at bounding box center [492, 356] width 175 height 161
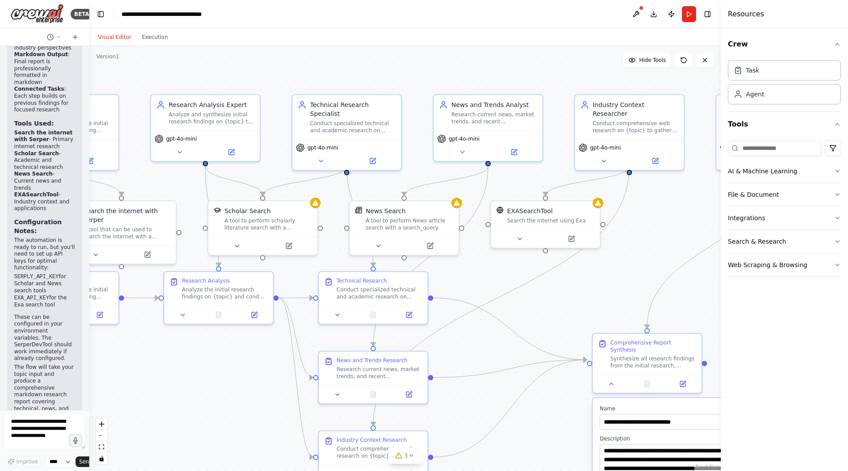
drag, startPoint x: 357, startPoint y: 331, endPoint x: 545, endPoint y: 453, distance: 224.3
click at [545, 453] on div ".deletable-edge-delete-btn { width: 20px; height: 20px; border: 0px solid #ffff…" at bounding box center [405, 258] width 632 height 425
click at [323, 156] on icon at bounding box center [321, 159] width 7 height 7
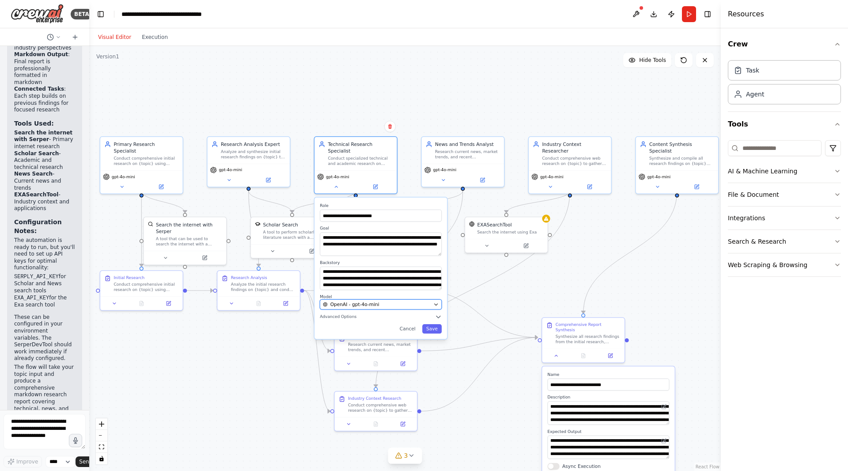
click at [385, 301] on div "OpenAI - gpt-4o-mini" at bounding box center [377, 304] width 108 height 7
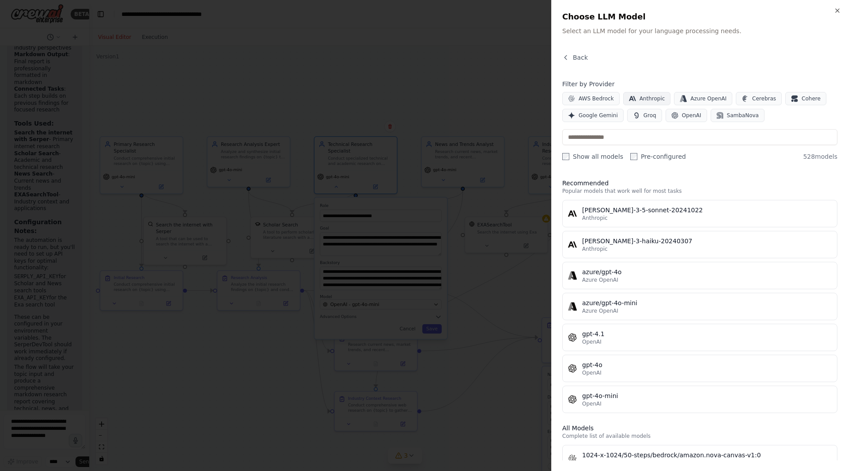
click at [640, 99] on span "Anthropic" at bounding box center [653, 98] width 26 height 7
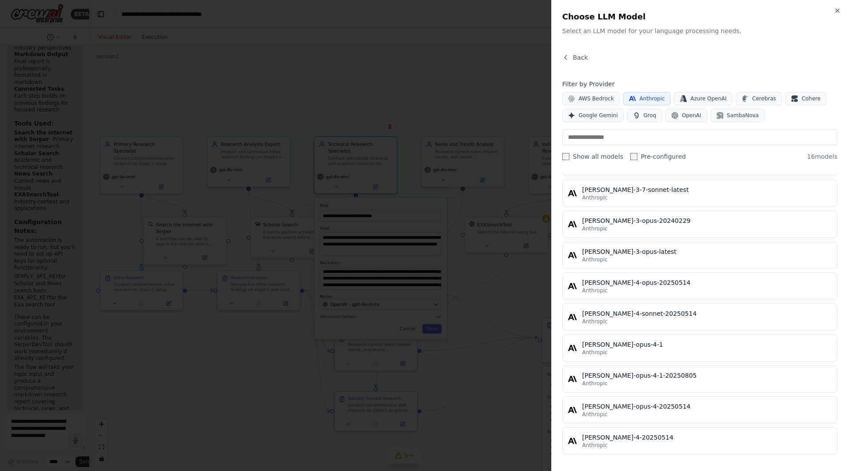
scroll to position [266, 0]
click at [744, 61] on div "Back" at bounding box center [700, 61] width 275 height 16
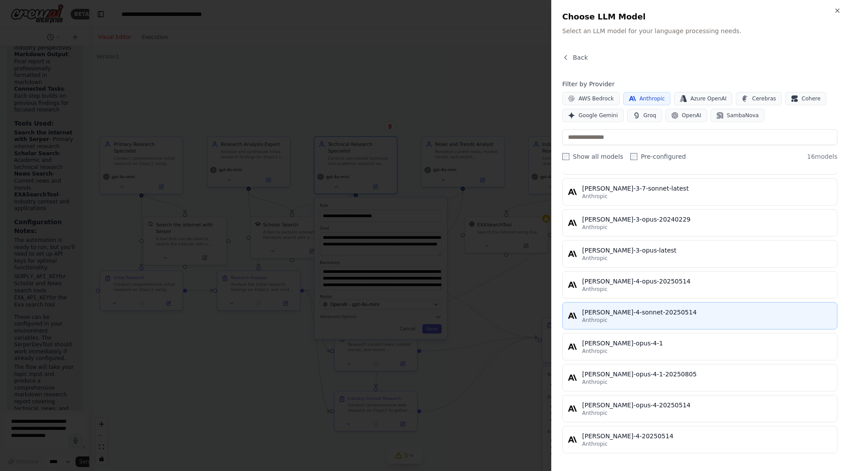
click at [626, 321] on div "Anthropic" at bounding box center [707, 319] width 250 height 7
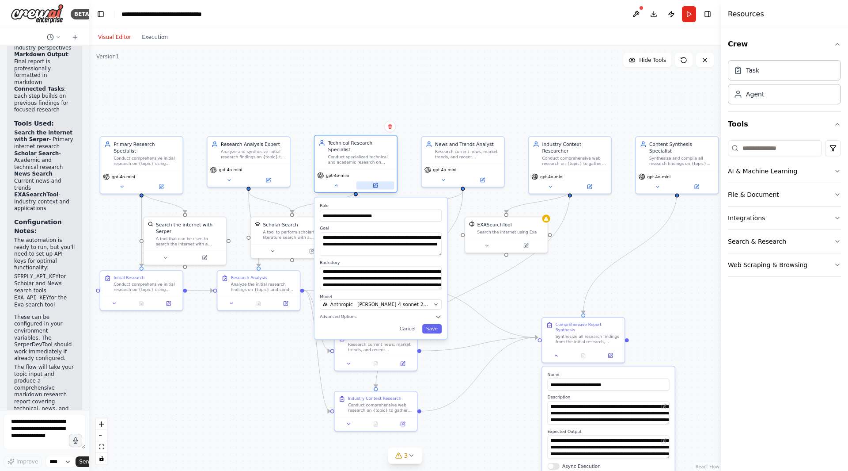
click at [376, 183] on icon at bounding box center [376, 184] width 3 height 3
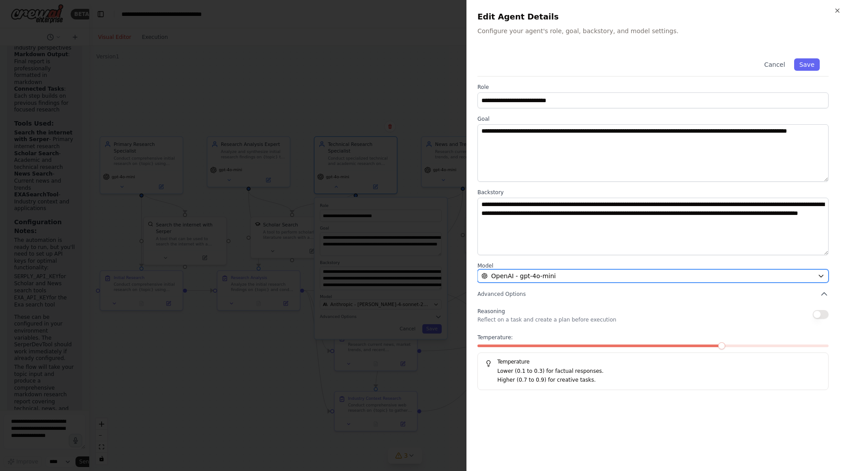
click at [548, 274] on span "OpenAI - gpt-4o-mini" at bounding box center [523, 275] width 65 height 9
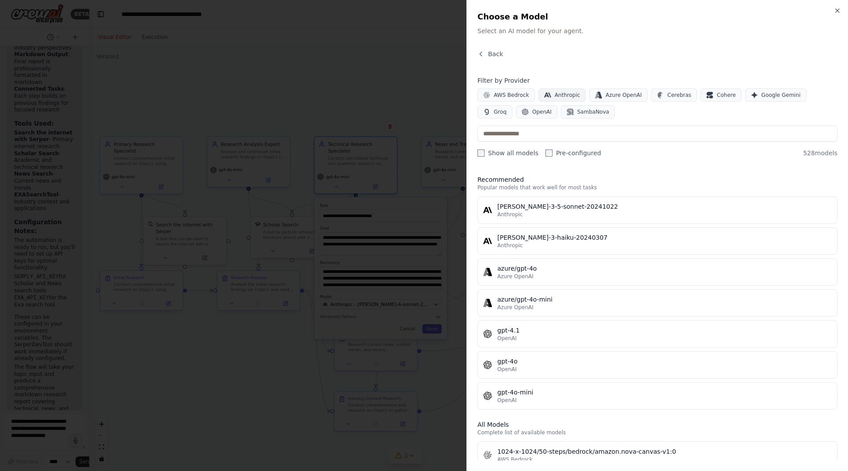
click at [565, 92] on span "Anthropic" at bounding box center [568, 94] width 26 height 7
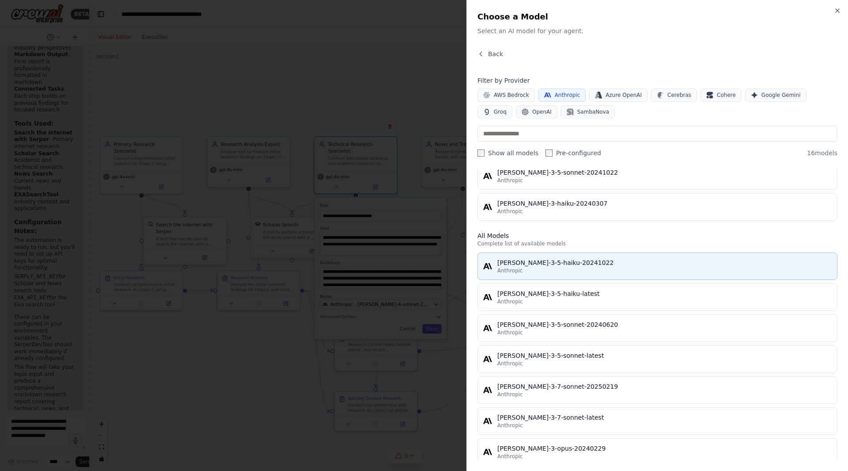
scroll to position [221, 0]
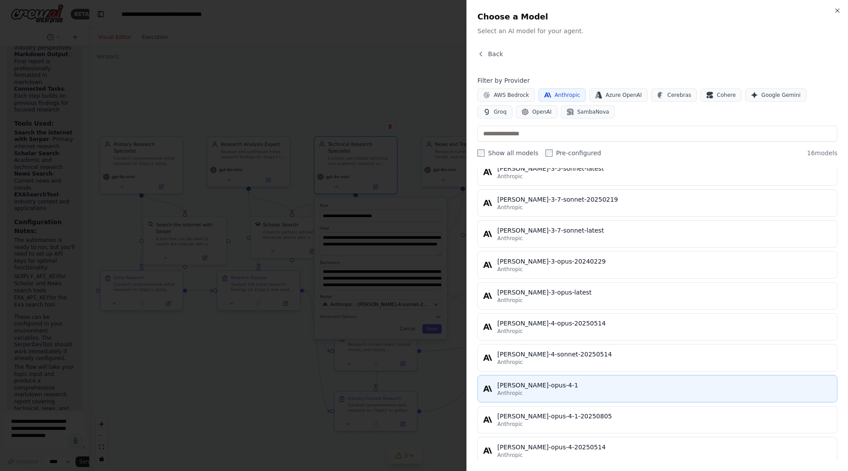
click at [552, 386] on div "claude-opus-4-1" at bounding box center [665, 384] width 335 height 9
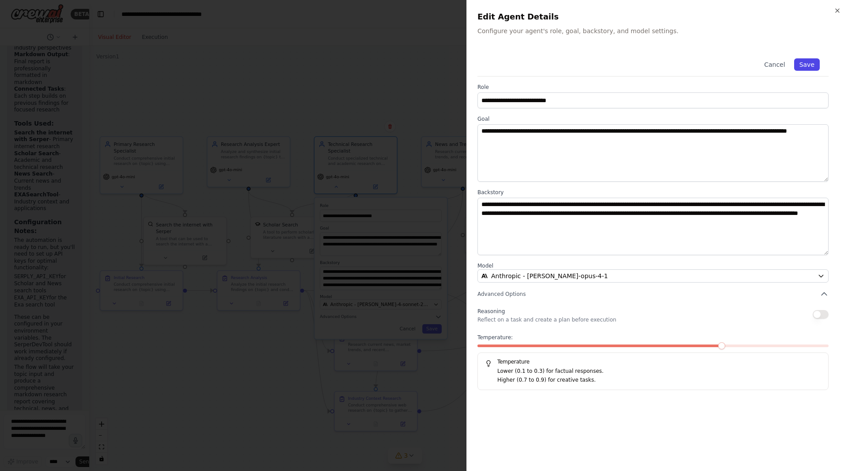
click at [807, 65] on button "Save" at bounding box center [808, 64] width 26 height 12
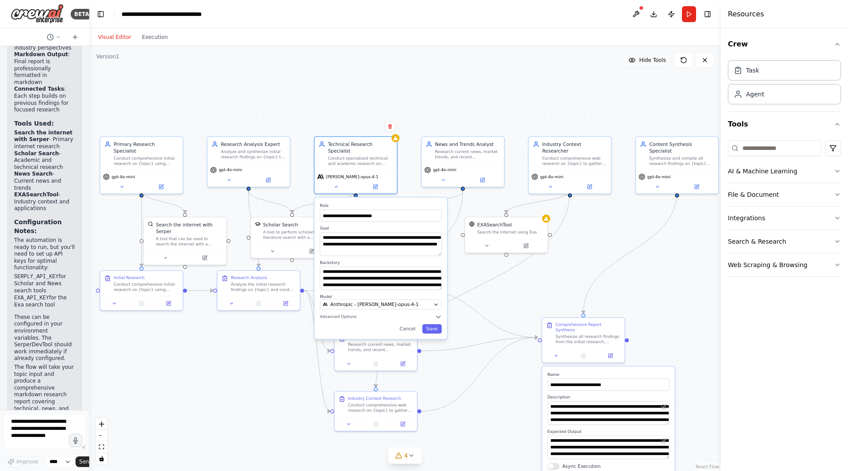
click at [650, 54] on button "Hide Tools" at bounding box center [648, 60] width 48 height 14
click at [436, 324] on button "Save" at bounding box center [431, 328] width 19 height 9
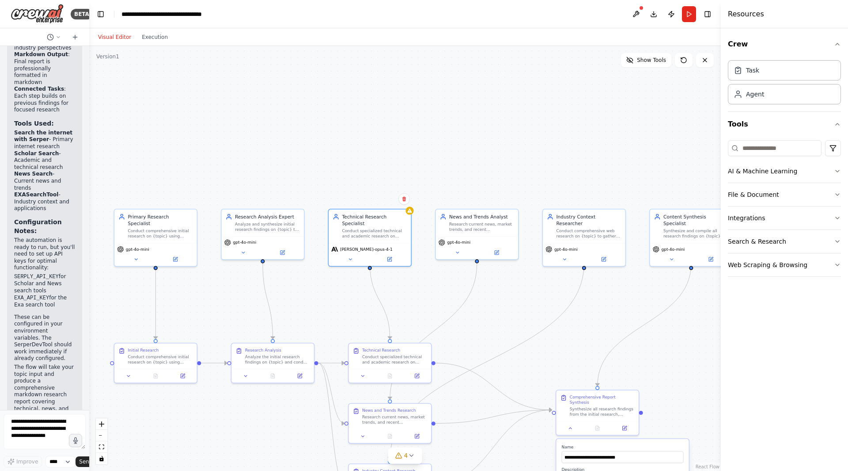
drag, startPoint x: 517, startPoint y: 246, endPoint x: 532, endPoint y: 319, distance: 73.8
click at [532, 319] on div ".deletable-edge-delete-btn { width: 20px; height: 20px; border: 0px solid #ffff…" at bounding box center [405, 258] width 632 height 425
click at [650, 62] on span "Show Tools" at bounding box center [651, 60] width 29 height 7
drag, startPoint x: 229, startPoint y: 300, endPoint x: 300, endPoint y: 54, distance: 256.2
click at [300, 58] on div "Search the internet with Serper A tool that can be used to search the internet …" at bounding box center [267, 71] width 66 height 26
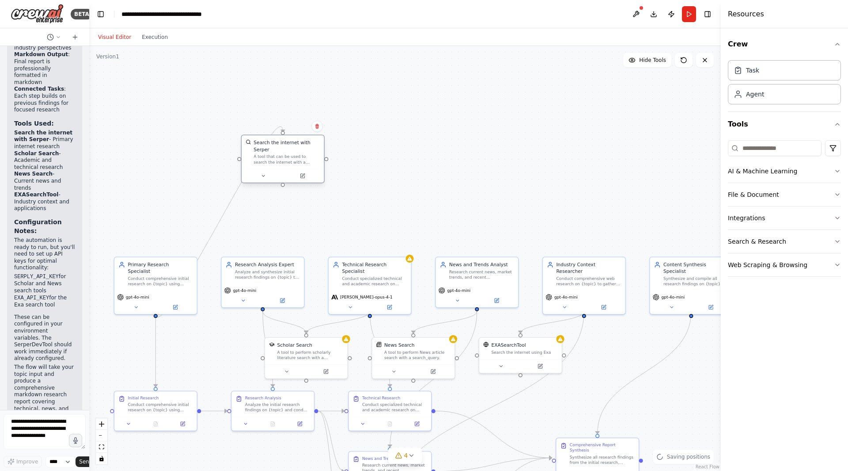
drag, startPoint x: 301, startPoint y: 72, endPoint x: 310, endPoint y: 155, distance: 83.6
click at [310, 155] on div "A tool that can be used to search the internet with a search_query. Supports di…" at bounding box center [287, 159] width 66 height 11
click at [302, 179] on button at bounding box center [303, 183] width 38 height 8
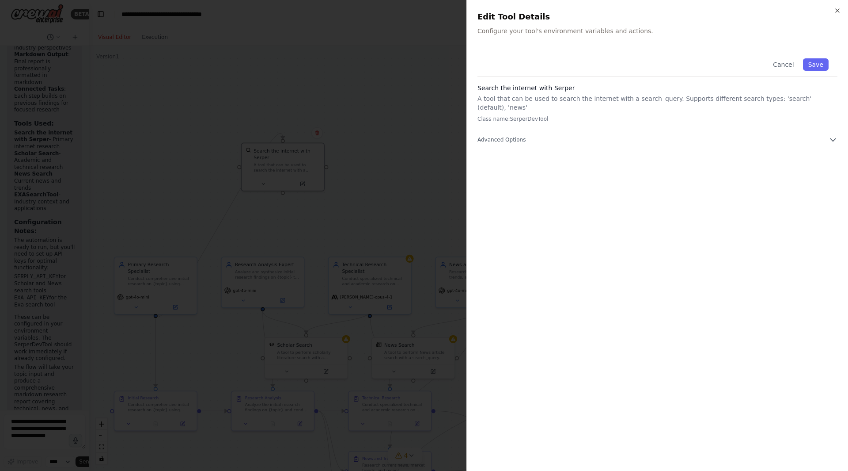
click at [408, 127] on div at bounding box center [424, 235] width 848 height 471
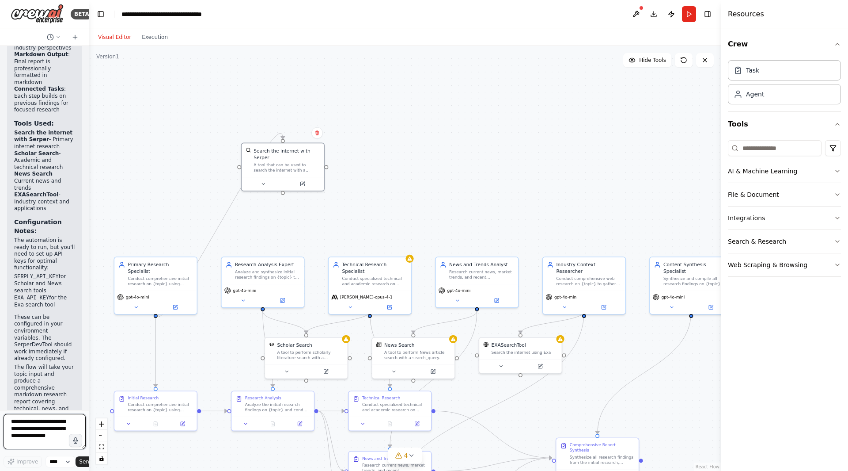
drag, startPoint x: 60, startPoint y: 439, endPoint x: 24, endPoint y: 435, distance: 35.5
click at [24, 435] on textarea "To enrich screen reader interactions, please activate Accessibility in Grammarl…" at bounding box center [45, 431] width 82 height 35
type textarea "**********"
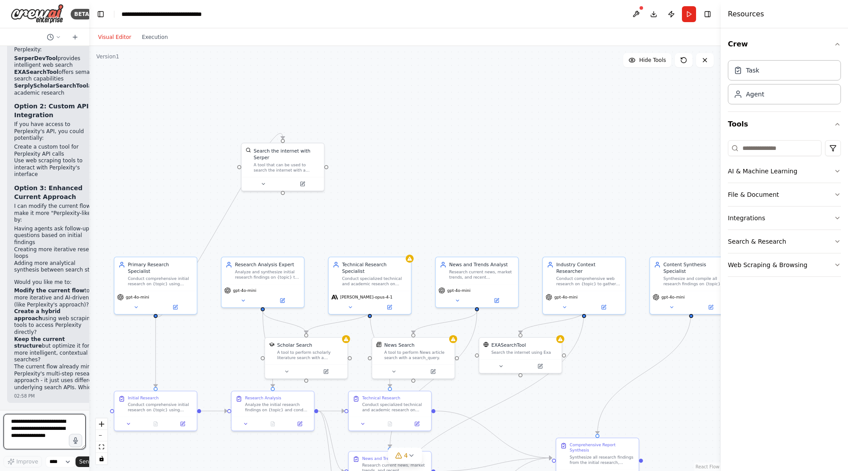
scroll to position [2502, 0]
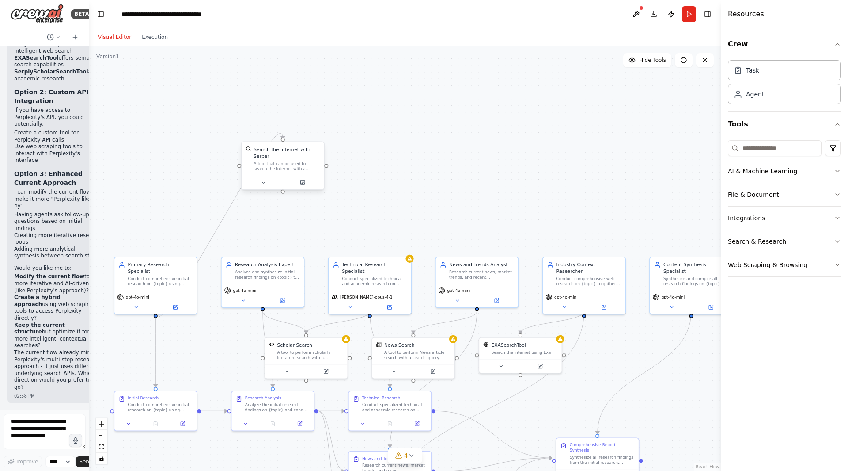
click at [271, 150] on div "Search the internet with Serper" at bounding box center [287, 152] width 66 height 13
click at [301, 180] on icon at bounding box center [302, 182] width 4 height 4
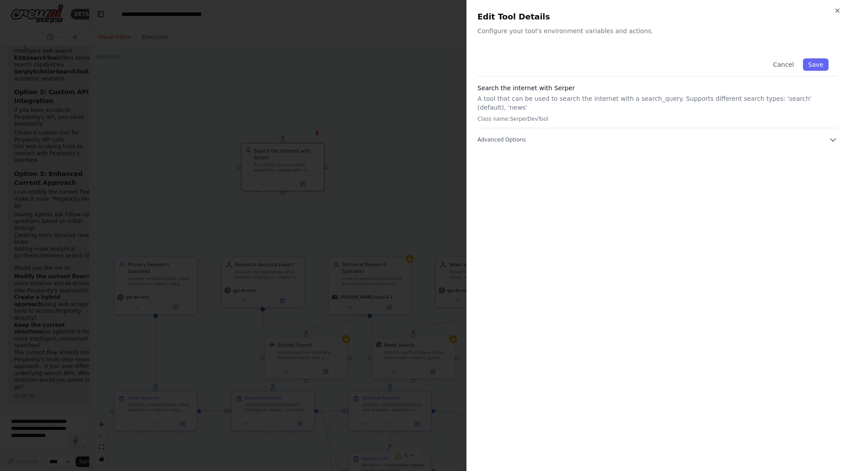
click at [839, 14] on div "Close Edit Tool Details Configure your tool's environment variables and actions…" at bounding box center [658, 235] width 382 height 471
click at [841, 9] on div "Close Edit Tool Details Configure your tool's environment variables and actions…" at bounding box center [658, 235] width 382 height 471
click at [837, 11] on icon "button" at bounding box center [837, 10] width 7 height 7
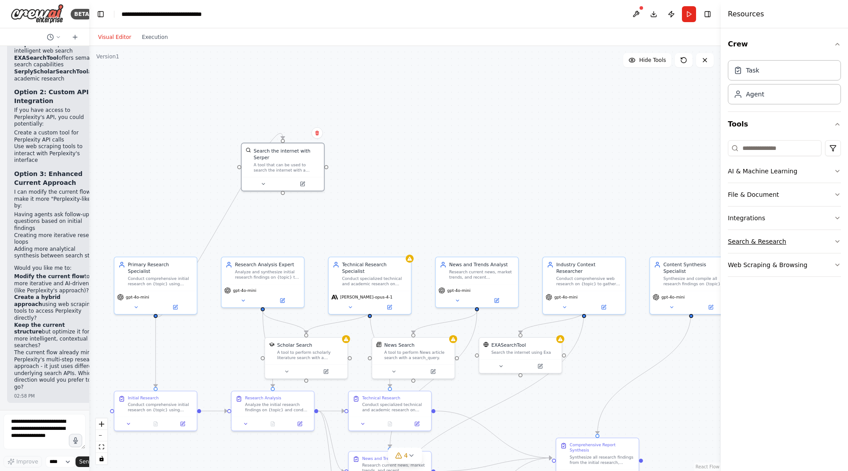
click at [796, 245] on button "Search & Research" at bounding box center [784, 241] width 113 height 23
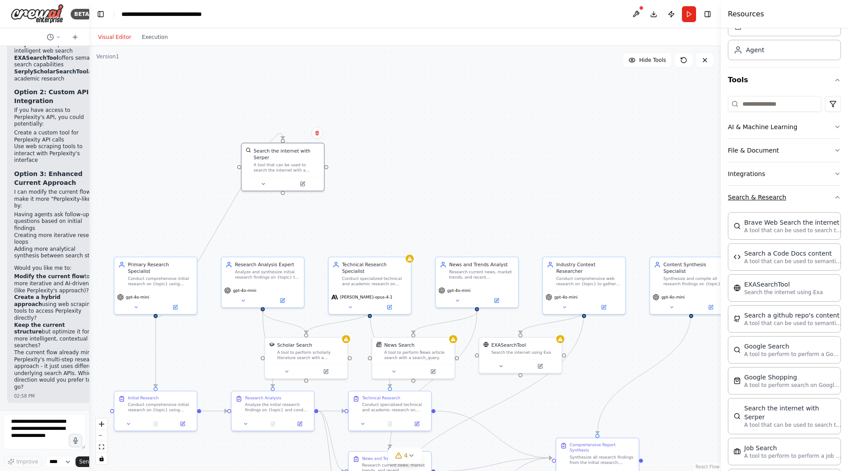
scroll to position [269, 0]
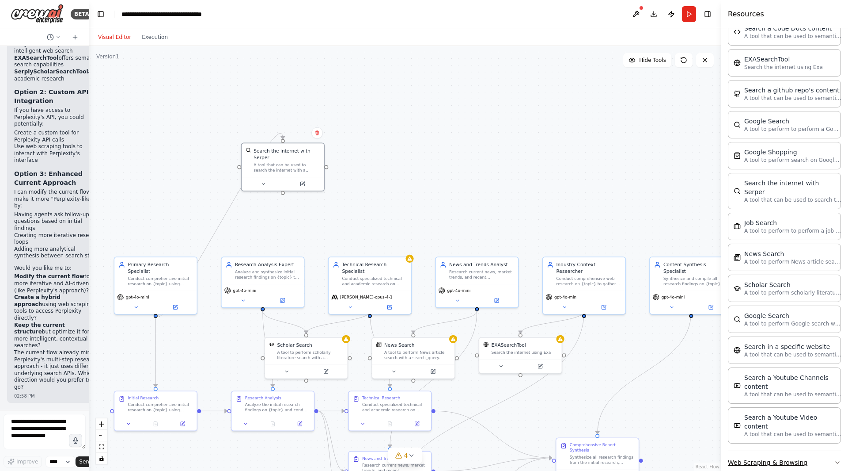
drag, startPoint x: 799, startPoint y: 445, endPoint x: 803, endPoint y: 445, distance: 4.5
click at [799, 451] on button "Web Scraping & Browsing" at bounding box center [784, 462] width 113 height 23
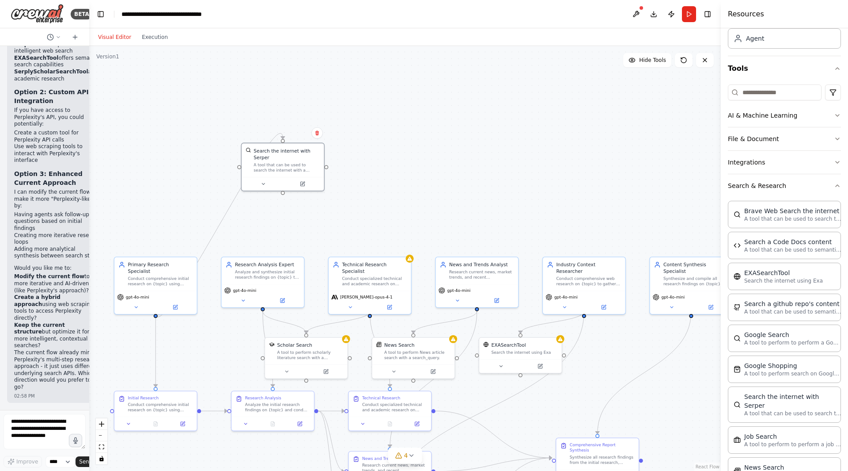
scroll to position [0, 0]
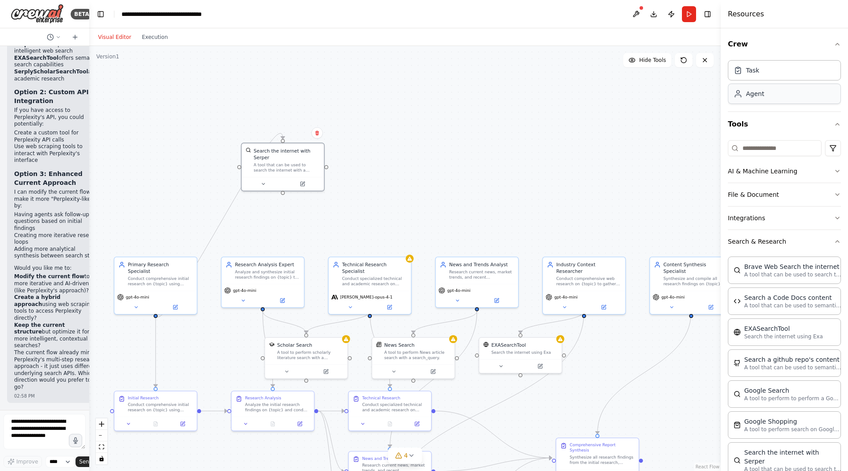
click at [772, 98] on div "Agent" at bounding box center [784, 94] width 113 height 20
click at [834, 174] on icon "button" at bounding box center [837, 170] width 7 height 7
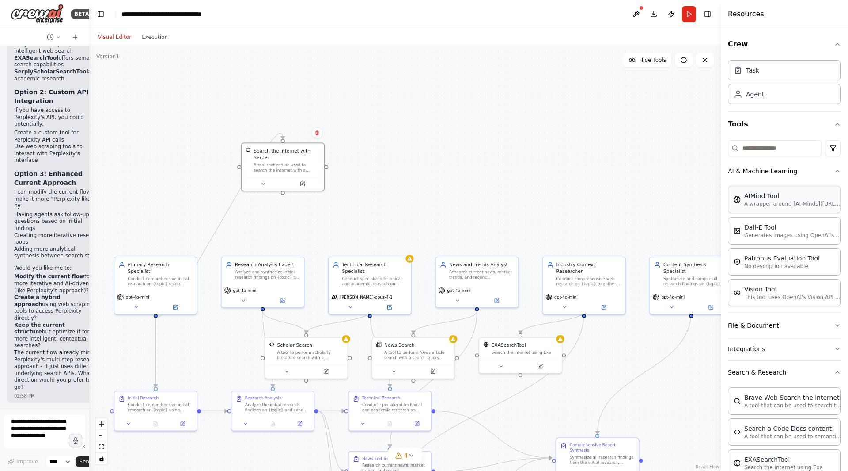
drag, startPoint x: 778, startPoint y: 205, endPoint x: 774, endPoint y: 199, distance: 7.4
click at [774, 199] on div "AIMind Tool" at bounding box center [793, 195] width 97 height 9
click at [588, 176] on icon at bounding box center [590, 175] width 5 height 5
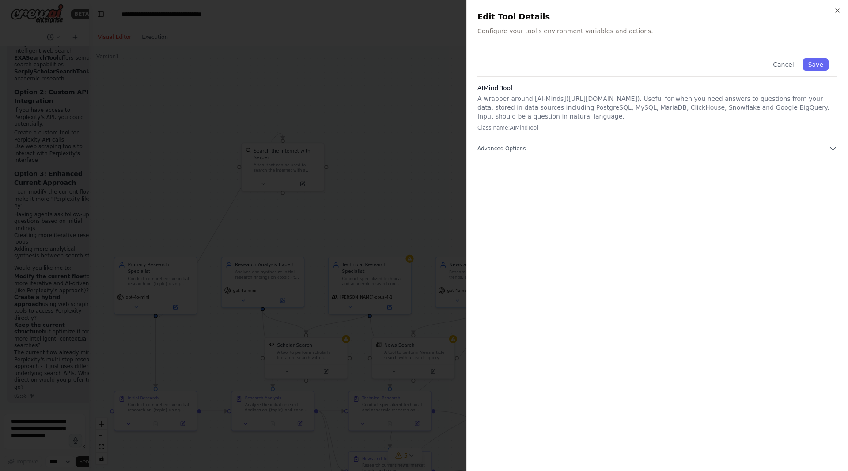
click at [845, 11] on div "Close Edit Tool Details Configure your tool's environment variables and actions…" at bounding box center [658, 235] width 382 height 471
click at [842, 10] on div "Close Edit Tool Details Configure your tool's environment variables and actions…" at bounding box center [658, 235] width 382 height 471
click at [838, 10] on icon "button" at bounding box center [838, 11] width 4 height 4
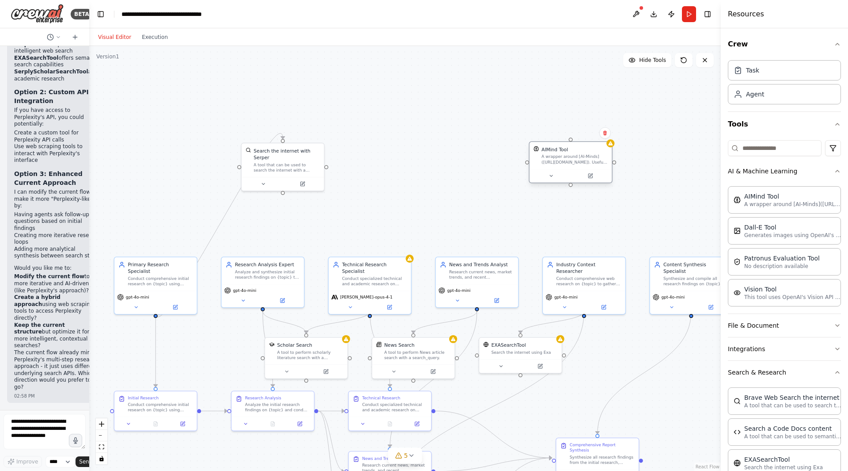
drag, startPoint x: 597, startPoint y: 161, endPoint x: 583, endPoint y: 157, distance: 14.1
click at [583, 157] on div "A wrapper around [AI-Minds](https://mindsdb.com/minds). Useful for when you nee…" at bounding box center [575, 159] width 66 height 11
click at [159, 40] on button "Execution" at bounding box center [155, 37] width 37 height 11
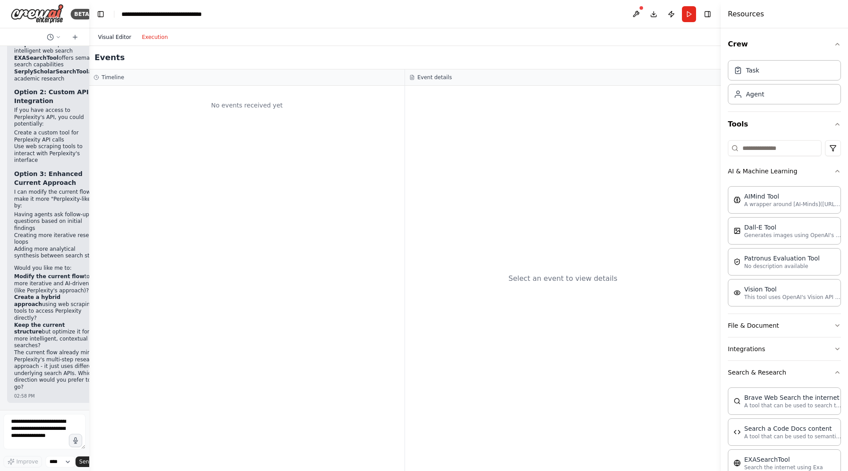
click at [110, 38] on button "Visual Editor" at bounding box center [115, 37] width 44 height 11
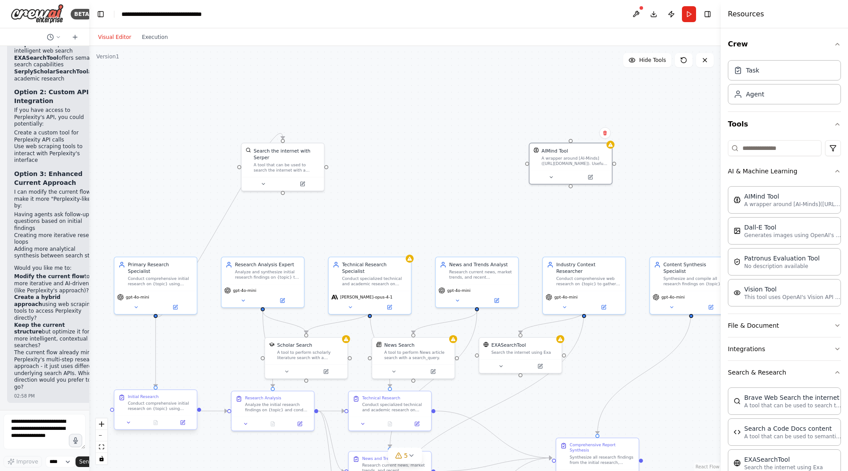
click at [135, 404] on div "Conduct comprehensive initial research on {topic} using internet search tools. …" at bounding box center [160, 405] width 65 height 11
click at [190, 424] on button at bounding box center [182, 422] width 23 height 8
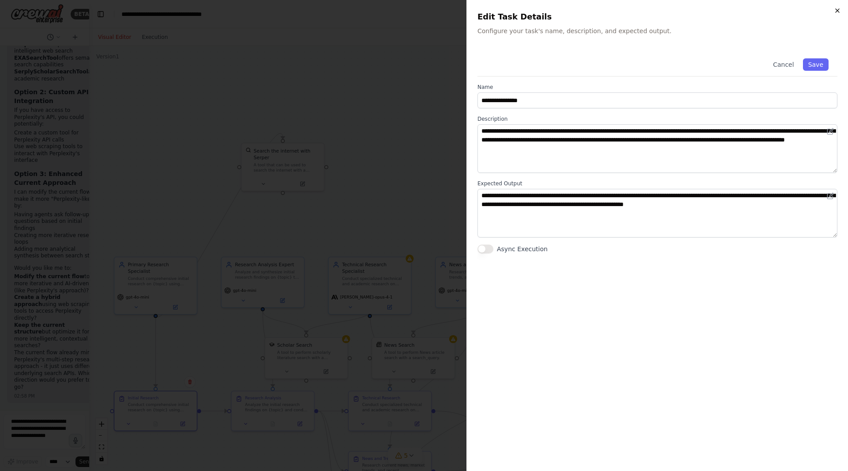
click at [838, 8] on icon "button" at bounding box center [837, 10] width 7 height 7
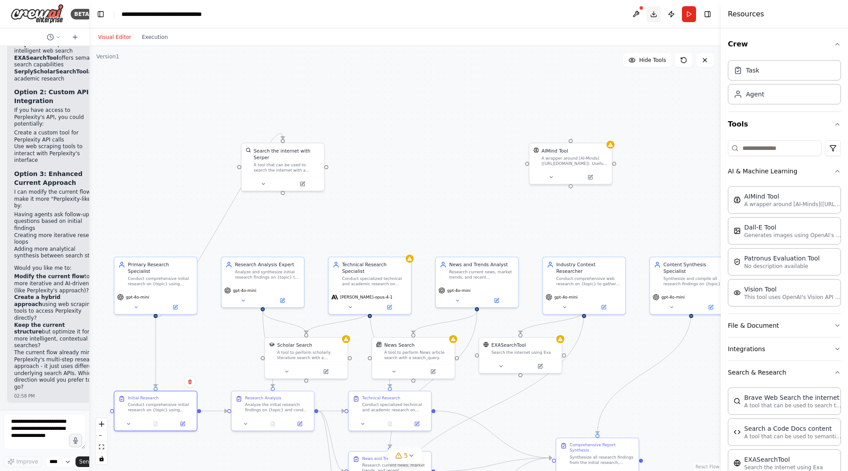
click at [654, 14] on button "Download" at bounding box center [654, 14] width 14 height 16
click at [763, 327] on button "File & Document" at bounding box center [784, 325] width 113 height 23
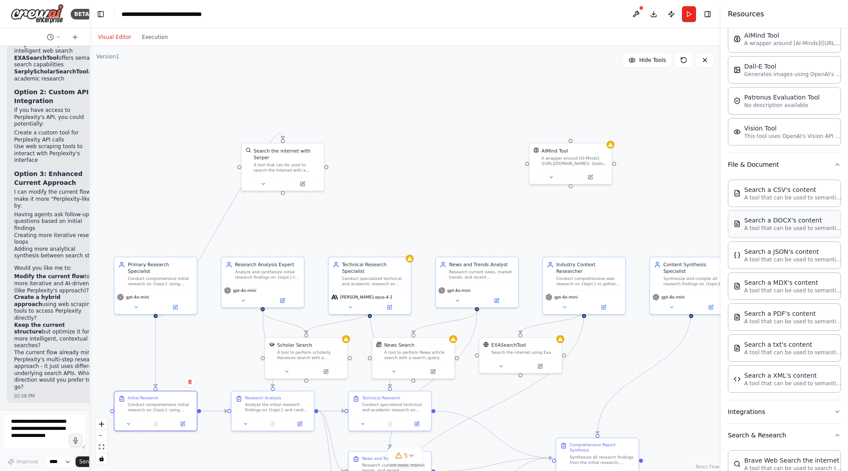
scroll to position [177, 0]
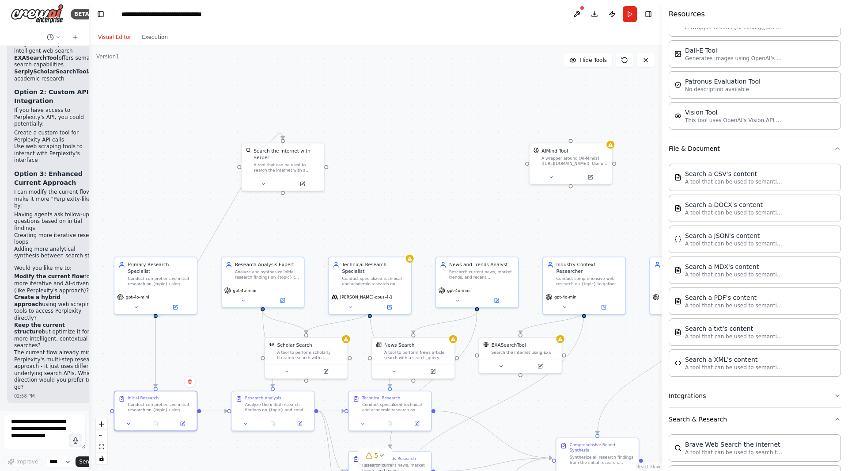
drag, startPoint x: 722, startPoint y: 179, endPoint x: 666, endPoint y: 173, distance: 55.9
click at [665, 173] on div at bounding box center [664, 235] width 4 height 471
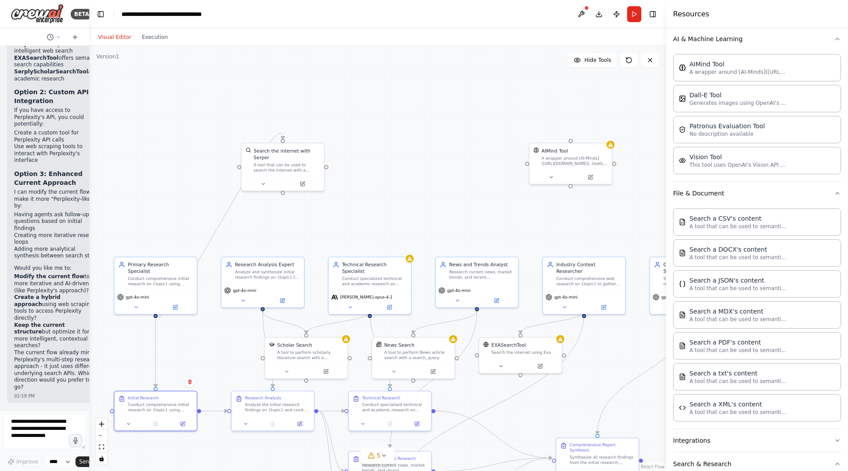
scroll to position [44, 0]
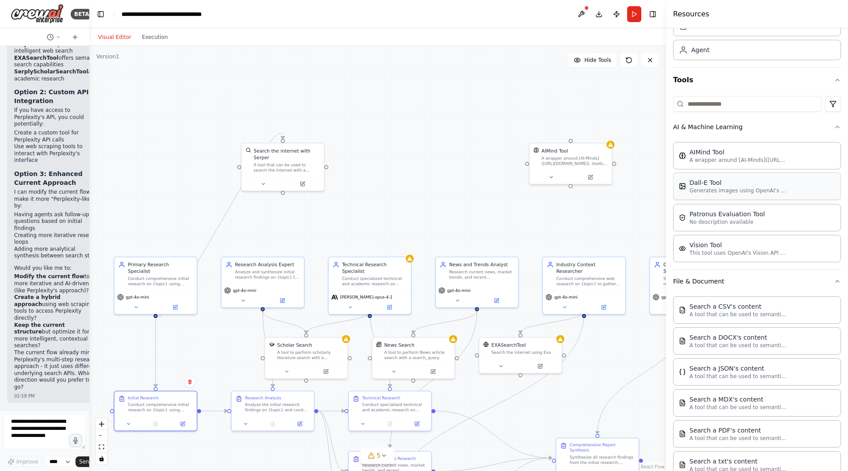
click at [712, 194] on p "Generates images using OpenAI's Dall-E model." at bounding box center [738, 190] width 97 height 7
click at [711, 219] on p "No description available" at bounding box center [728, 221] width 76 height 7
click at [582, 12] on button at bounding box center [581, 14] width 14 height 16
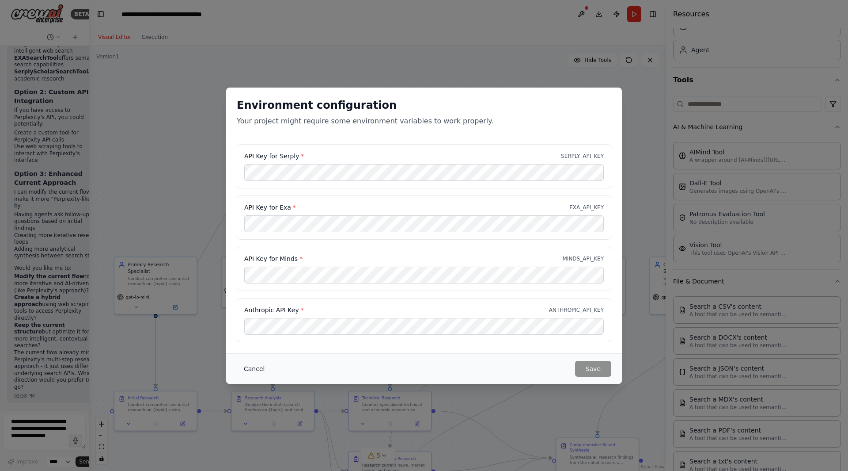
click at [254, 365] on button "Cancel" at bounding box center [254, 369] width 35 height 16
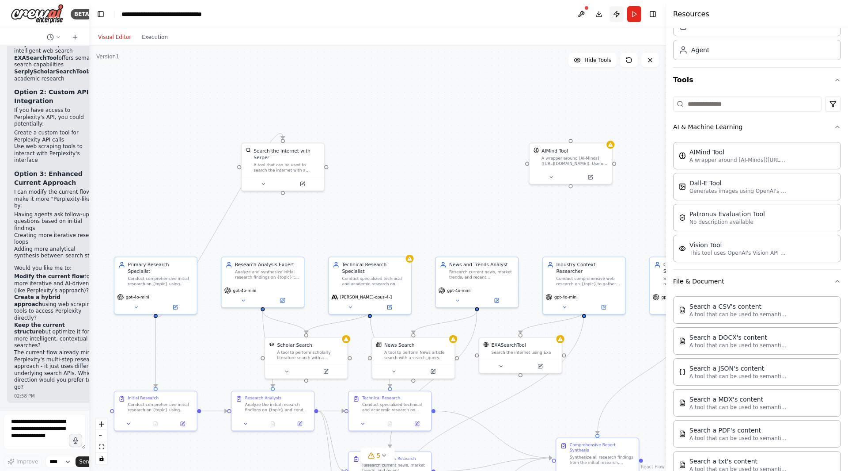
click at [614, 14] on button "Publish" at bounding box center [617, 14] width 14 height 16
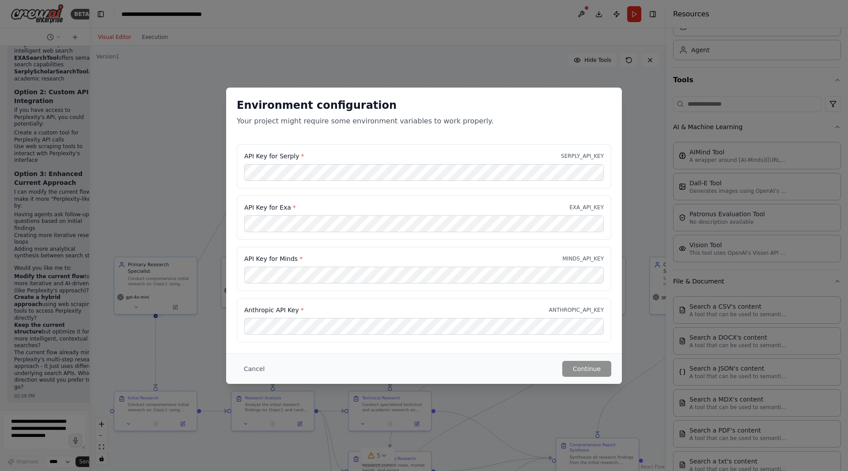
click at [641, 57] on div "Environment configuration Your project might require some environment variables…" at bounding box center [424, 235] width 848 height 471
click at [654, 59] on div "Environment configuration Your project might require some environment variables…" at bounding box center [424, 235] width 848 height 471
click at [586, 377] on div "Cancel Continue" at bounding box center [424, 368] width 396 height 30
click at [252, 367] on button "Cancel" at bounding box center [254, 369] width 35 height 16
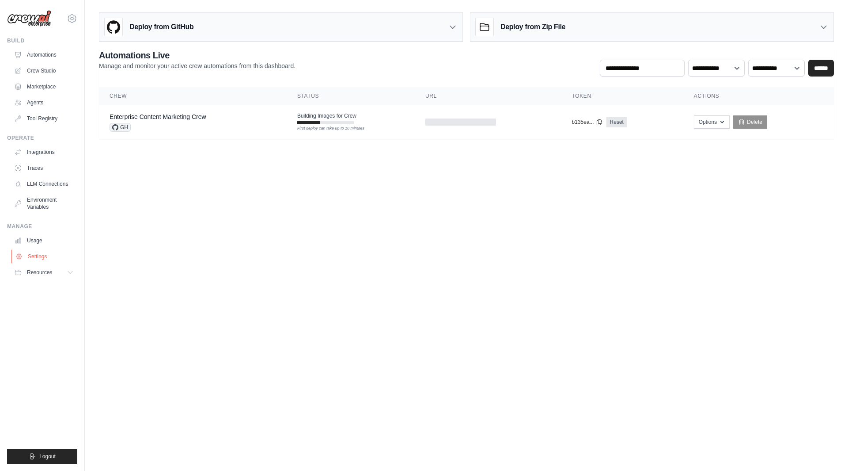
click at [32, 259] on link "Settings" at bounding box center [44, 256] width 67 height 14
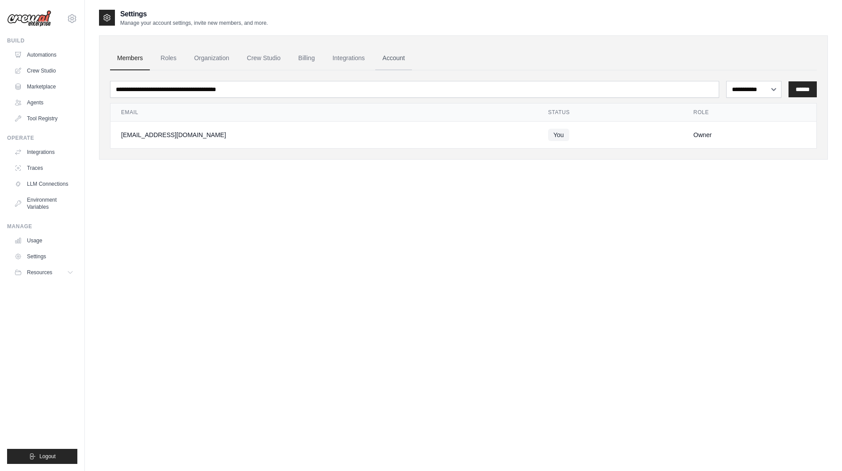
click at [404, 61] on link "Account" at bounding box center [393, 58] width 37 height 24
click at [315, 59] on link "Billing" at bounding box center [306, 58] width 30 height 24
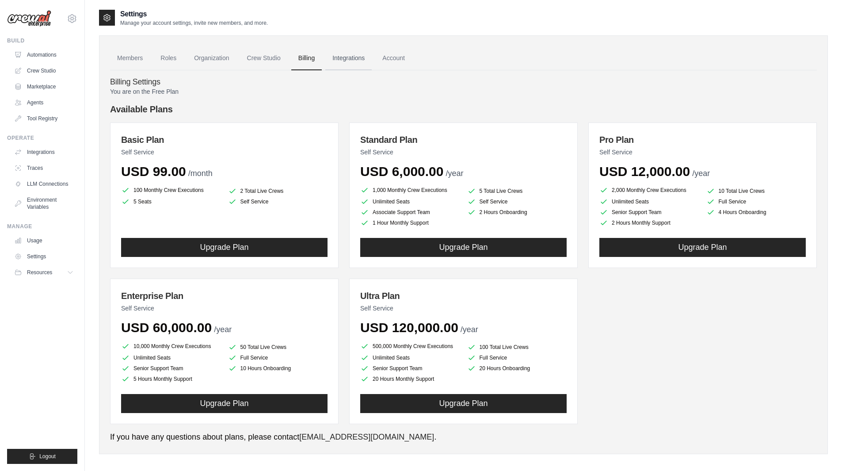
click at [351, 55] on link "Integrations" at bounding box center [348, 58] width 46 height 24
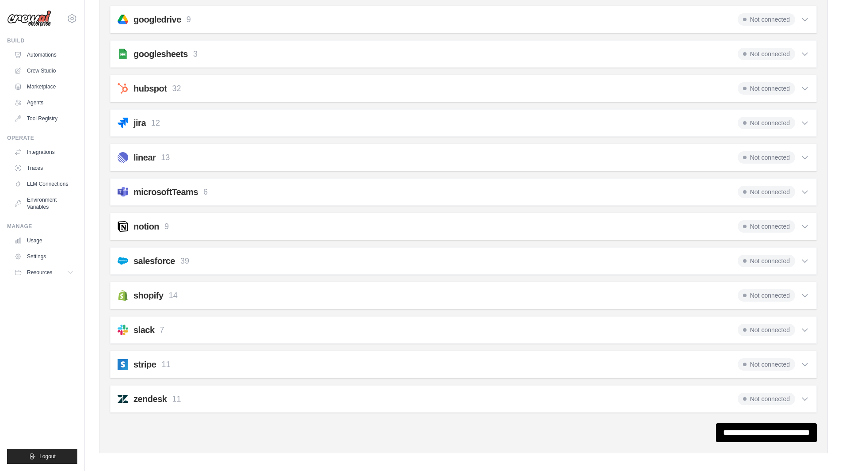
scroll to position [359, 0]
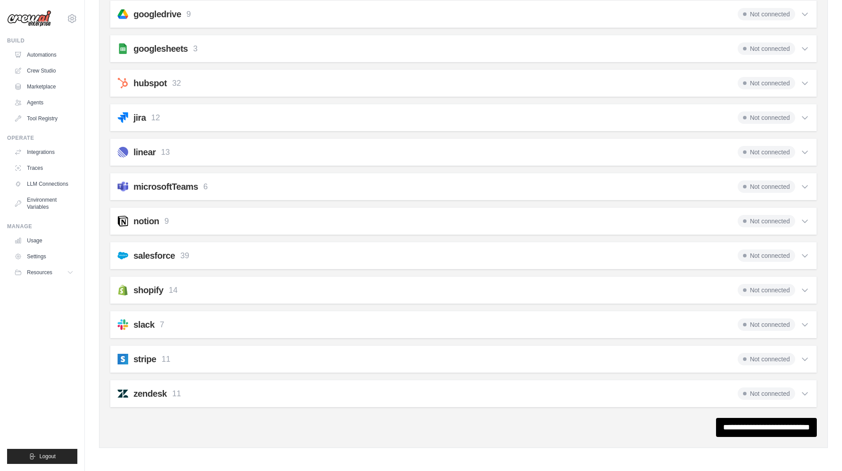
click at [799, 187] on div "Not connected" at bounding box center [774, 186] width 72 height 12
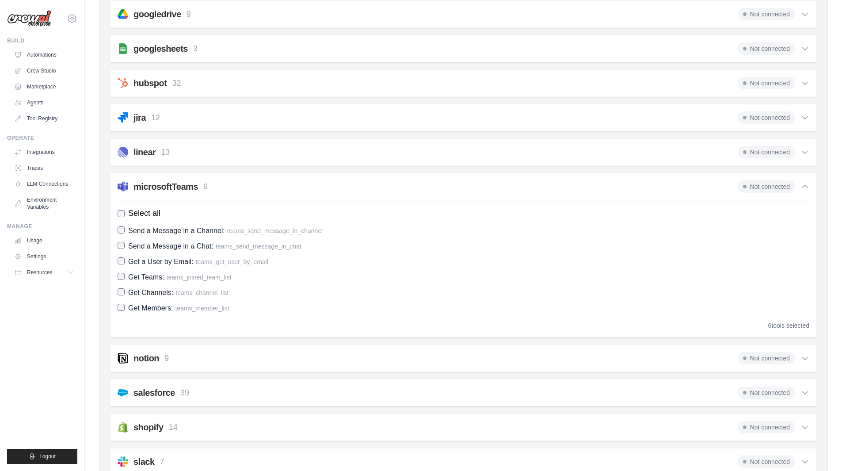
click at [799, 187] on div "Not connected" at bounding box center [774, 186] width 72 height 12
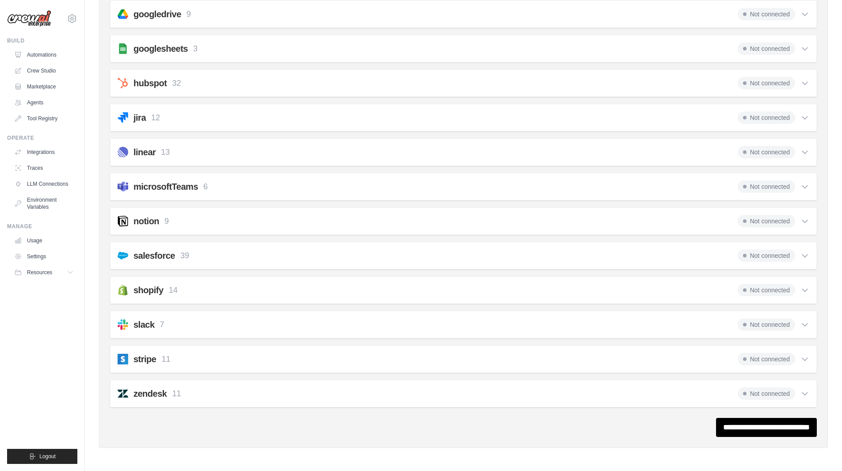
click at [410, 295] on div "shopify 14 Not connected" at bounding box center [464, 290] width 692 height 12
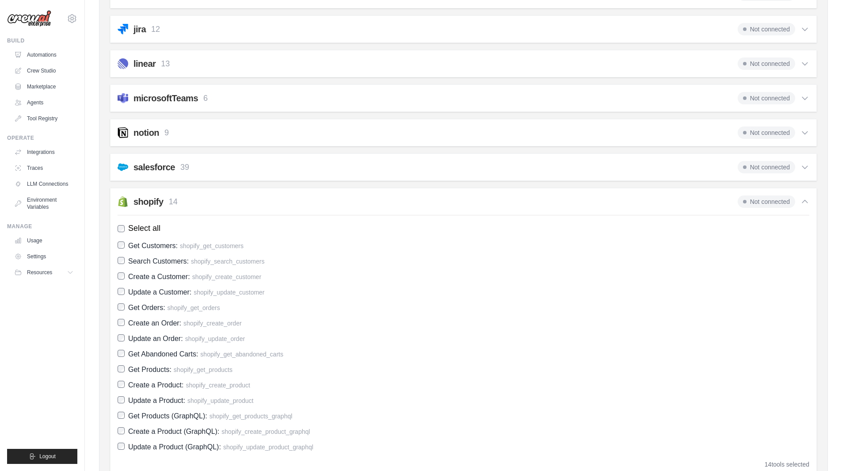
scroll to position [403, 0]
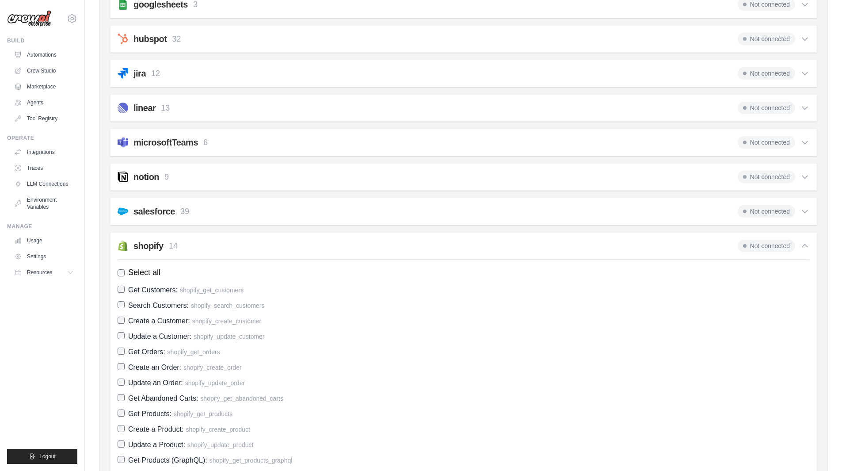
click at [316, 247] on div "shopify 14 Not connected" at bounding box center [464, 246] width 692 height 12
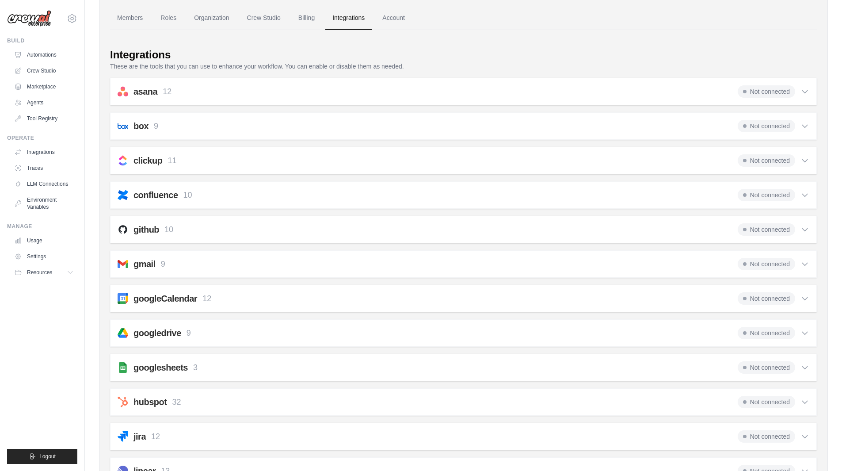
scroll to position [5, 0]
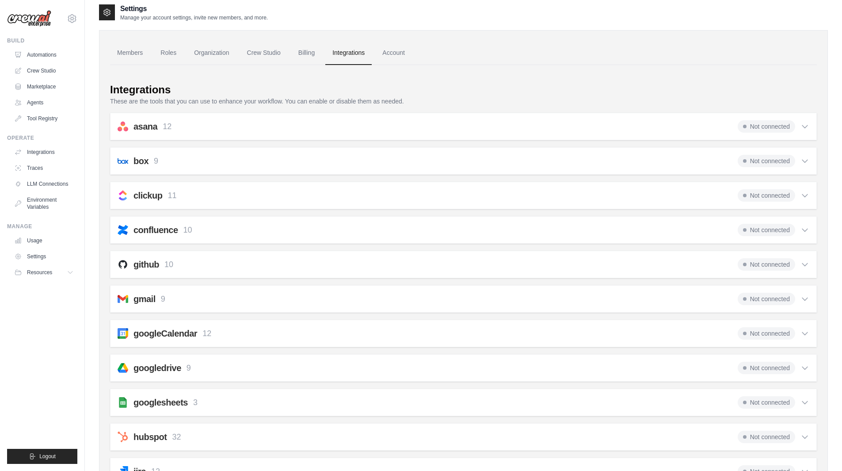
click at [287, 260] on div "github 10 Not connected" at bounding box center [464, 264] width 692 height 12
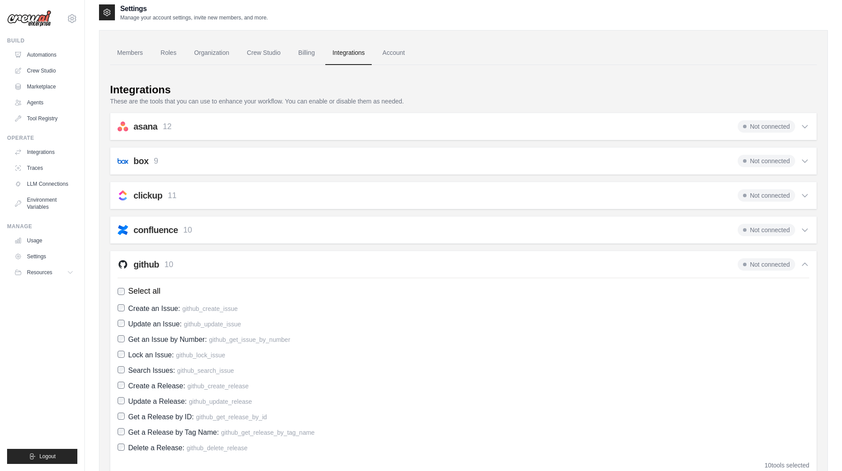
click at [287, 260] on div "github 10 Not connected" at bounding box center [464, 264] width 692 height 12
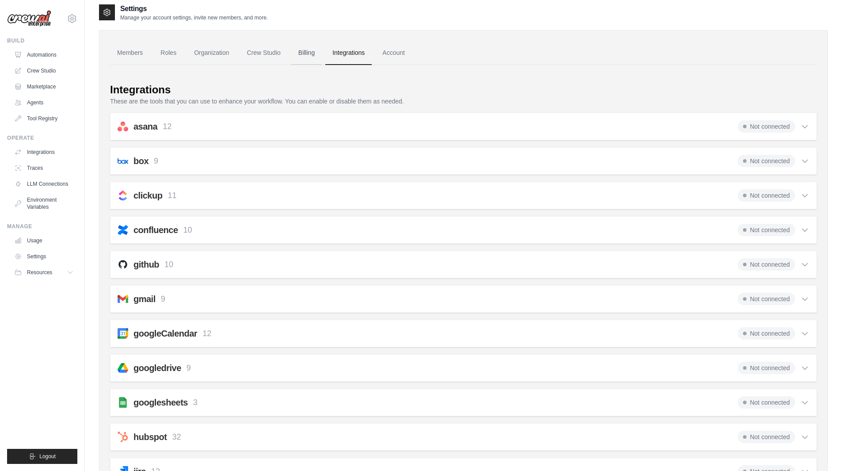
click at [308, 55] on link "Billing" at bounding box center [306, 53] width 30 height 24
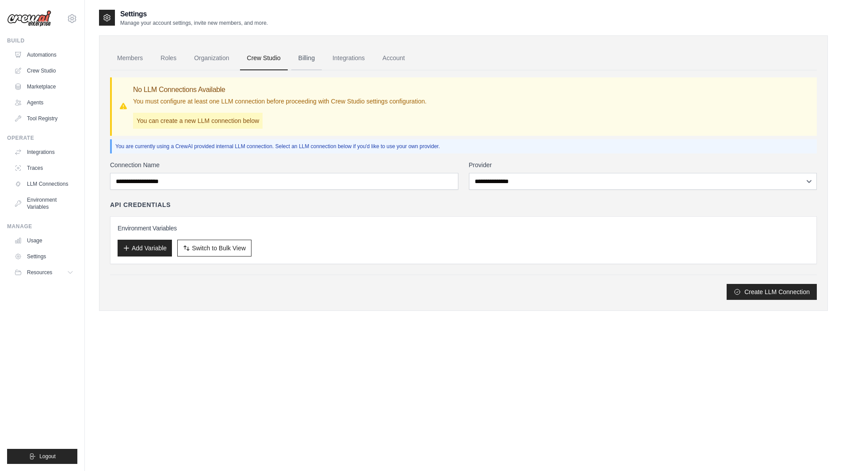
click at [322, 53] on link "Billing" at bounding box center [306, 58] width 30 height 24
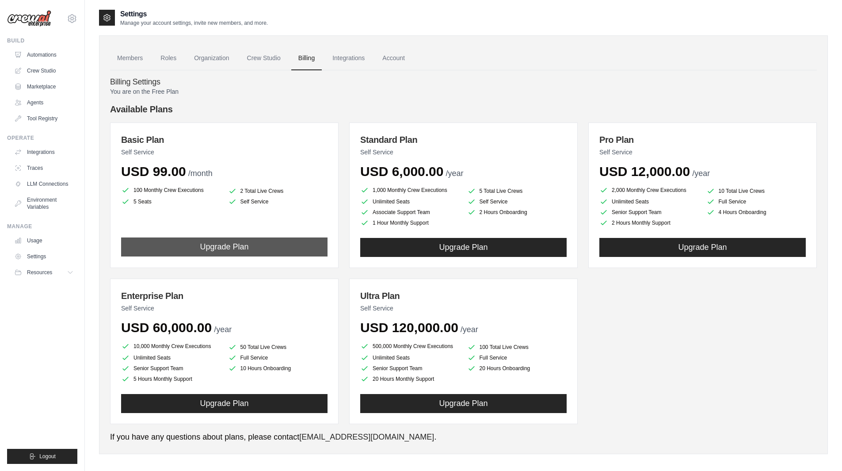
click at [281, 245] on button "Upgrade Plan" at bounding box center [224, 246] width 206 height 19
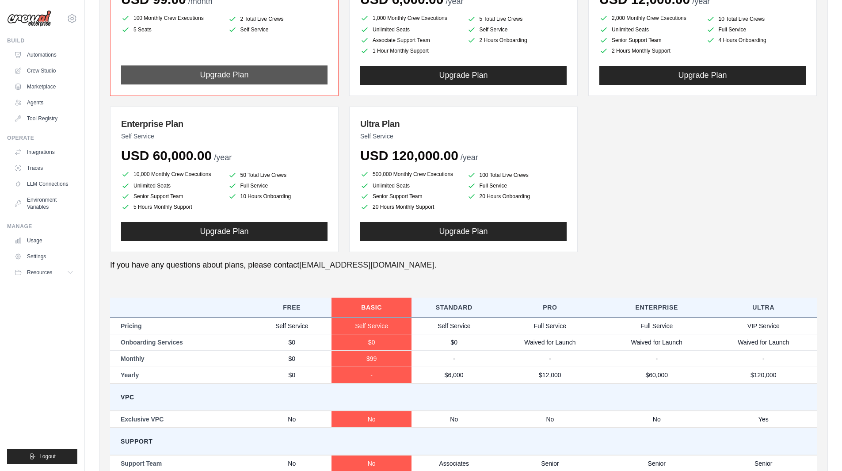
scroll to position [327, 0]
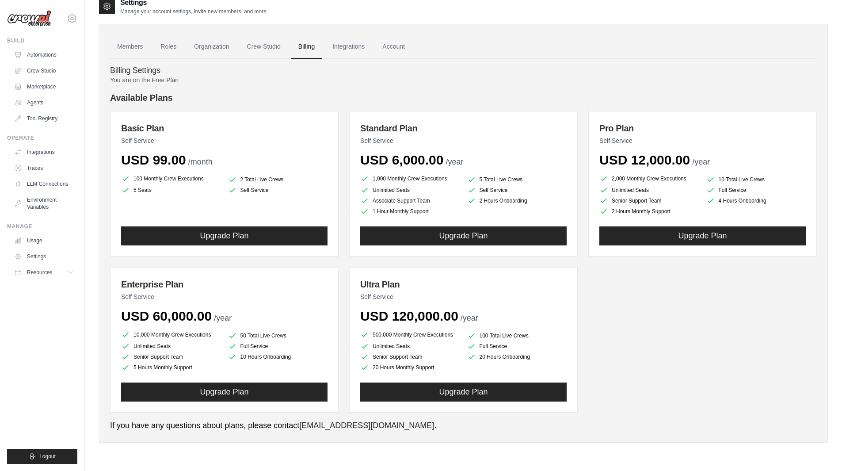
scroll to position [18, 0]
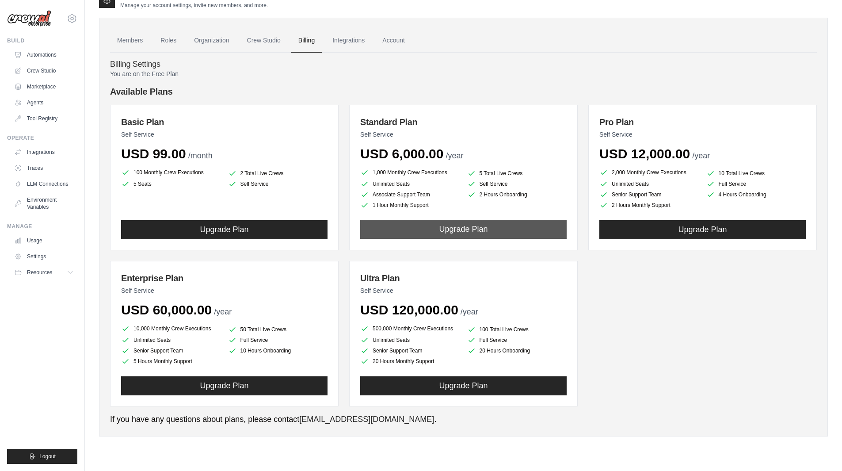
click at [422, 228] on button "Upgrade Plan" at bounding box center [463, 229] width 206 height 19
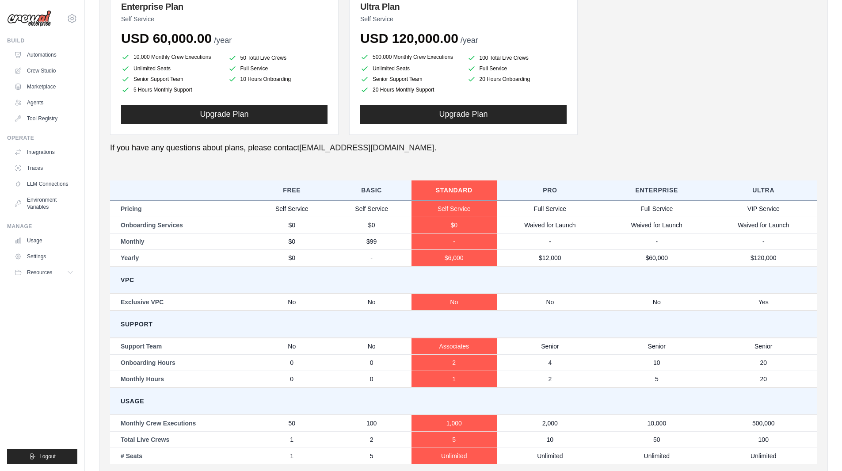
scroll to position [327, 0]
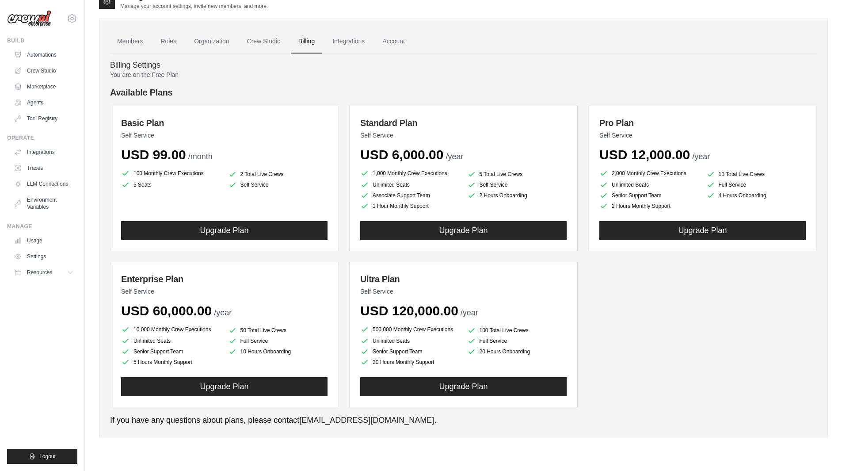
scroll to position [18, 0]
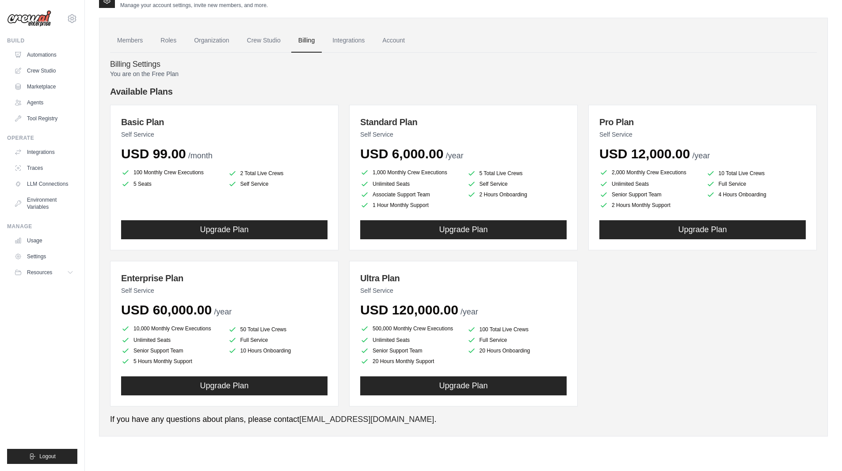
click at [419, 246] on div "Standard Plan Self Service USD 6,000.00 /year 1,000 Monthly Crew Executions 5 T…" at bounding box center [463, 177] width 228 height 145
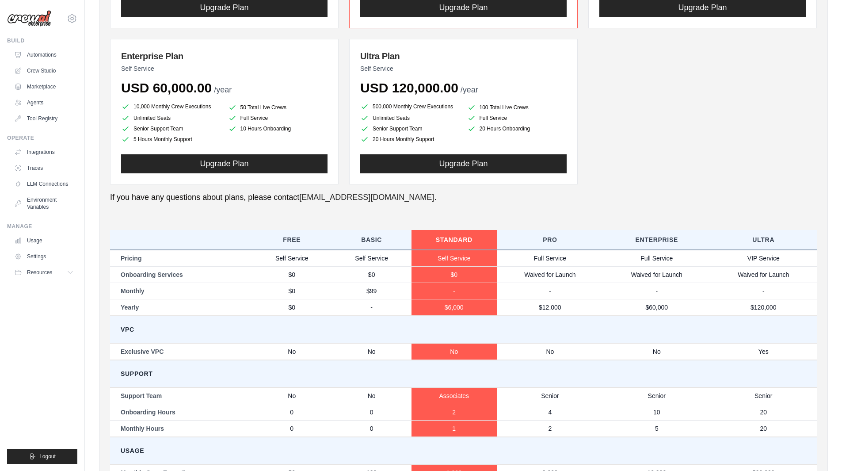
scroll to position [238, 0]
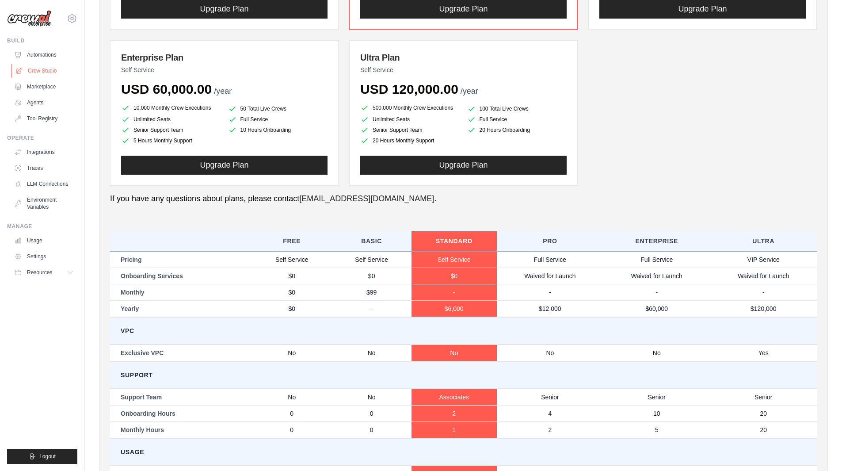
click at [57, 68] on link "Crew Studio" at bounding box center [44, 71] width 67 height 14
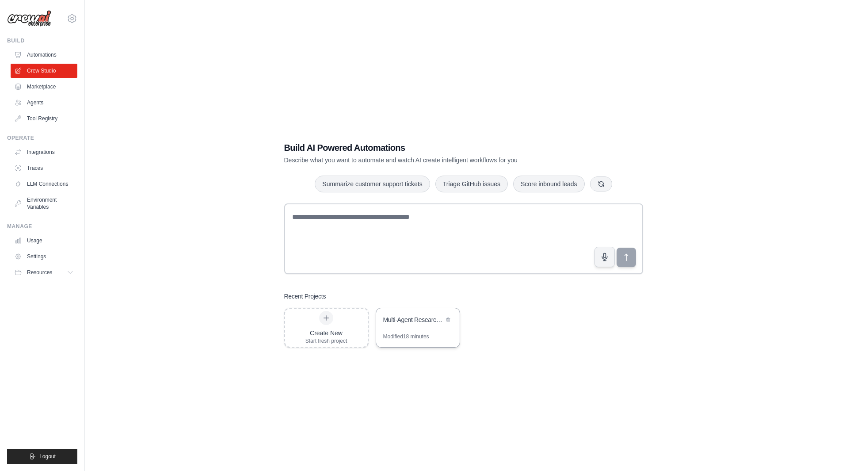
click at [390, 325] on div "Multi-Agent Research & Analysis Flow" at bounding box center [413, 320] width 61 height 11
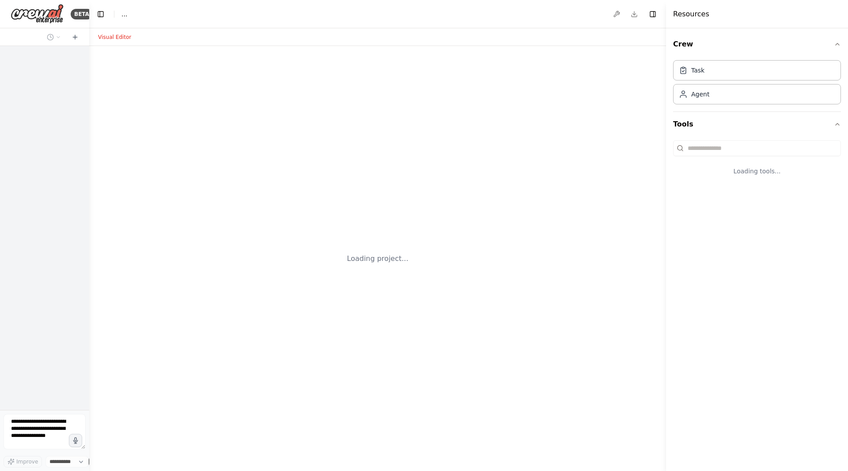
select select "****"
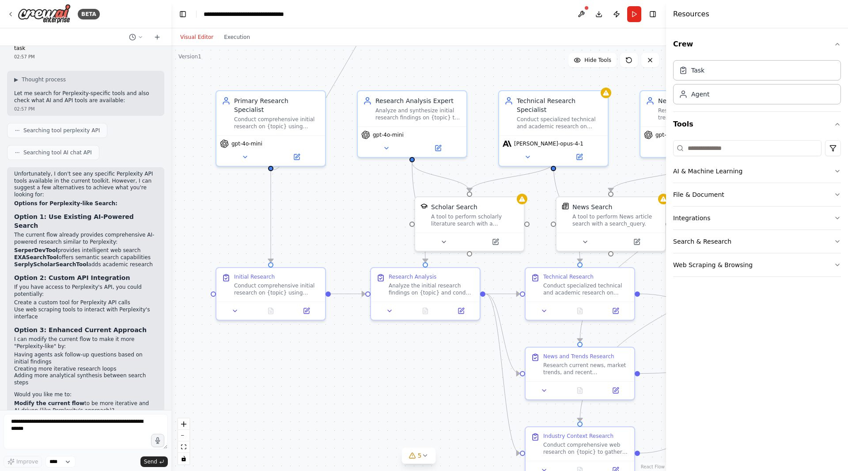
scroll to position [1217, 0]
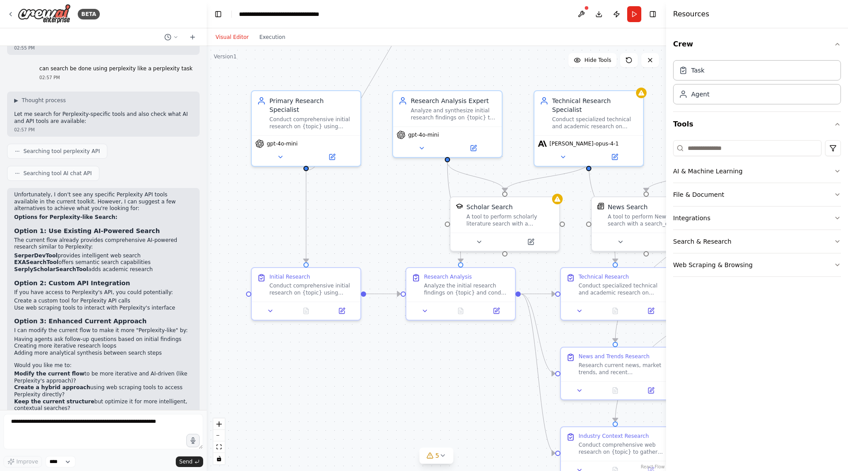
drag, startPoint x: 86, startPoint y: 177, endPoint x: 207, endPoint y: 179, distance: 120.7
click at [207, 179] on div "BETA i want to build a flow that takes in a given topic and conducts search usi…" at bounding box center [424, 235] width 848 height 471
click at [473, 147] on icon at bounding box center [474, 145] width 4 height 4
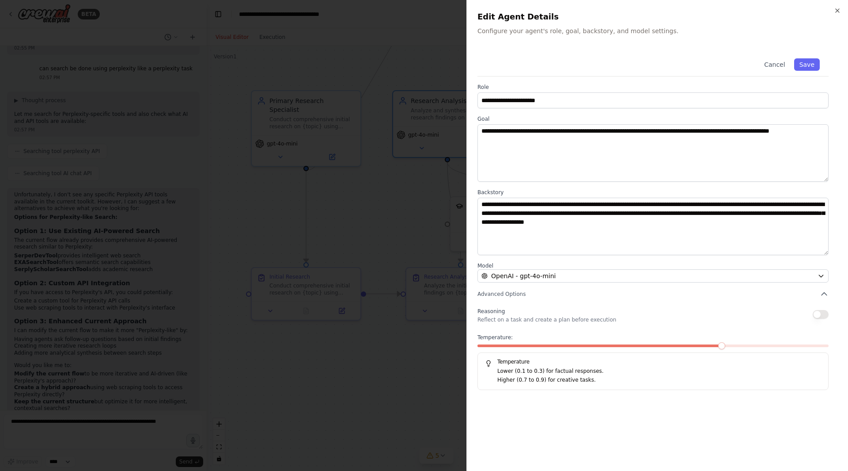
click at [348, 393] on div at bounding box center [424, 235] width 848 height 471
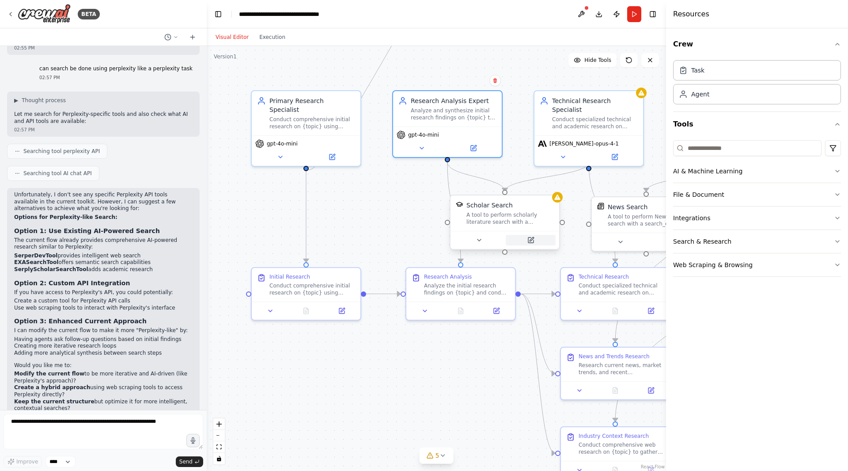
click at [535, 243] on button at bounding box center [531, 240] width 50 height 11
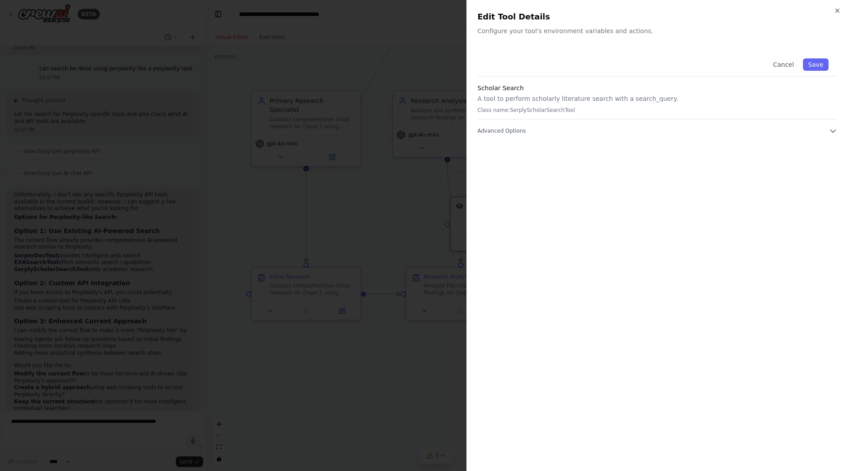
click at [421, 372] on div at bounding box center [424, 235] width 848 height 471
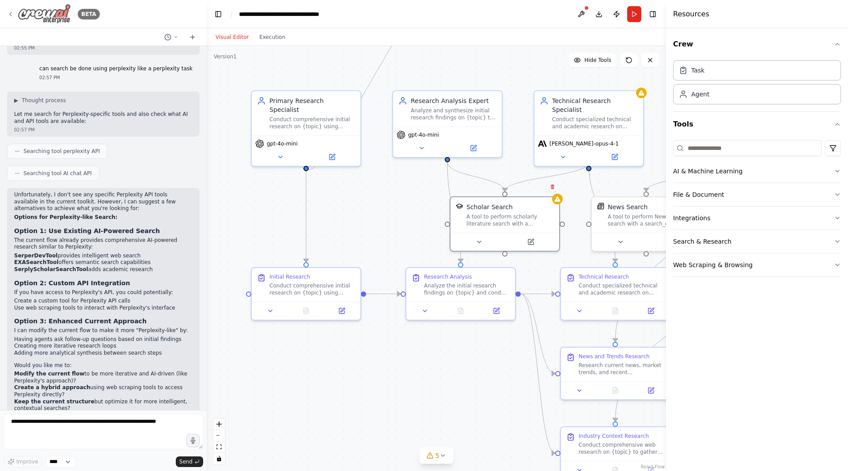
click at [13, 17] on icon at bounding box center [10, 14] width 7 height 7
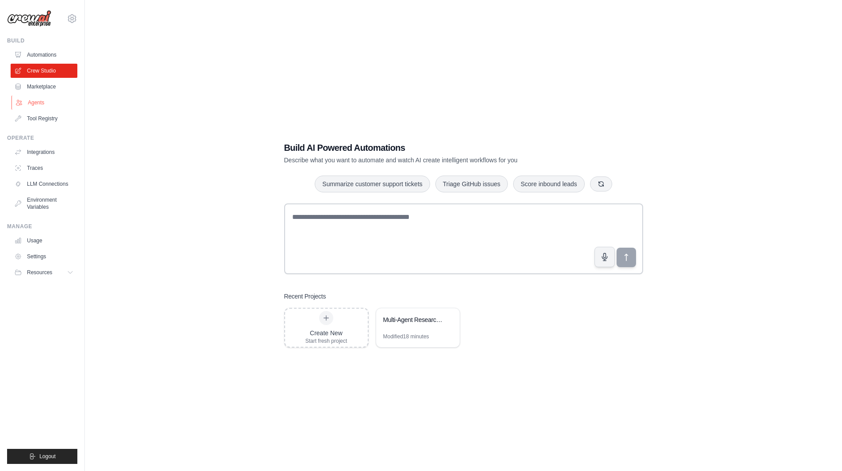
click at [32, 104] on link "Agents" at bounding box center [44, 102] width 67 height 14
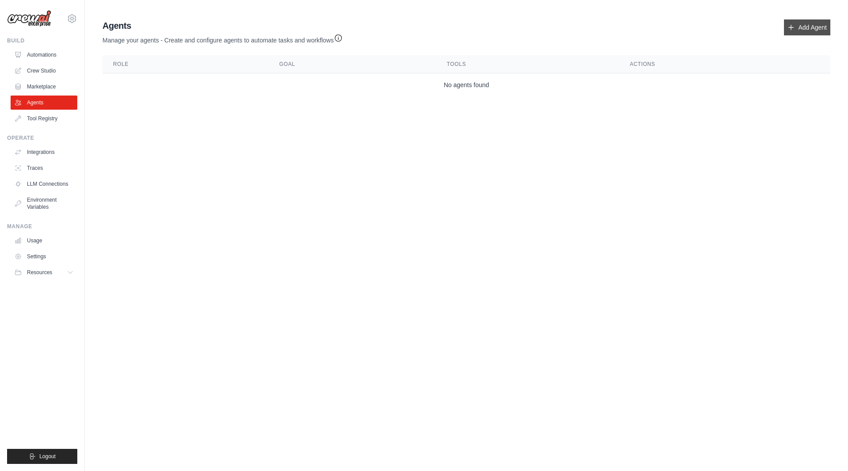
click at [797, 34] on link "Add Agent" at bounding box center [807, 27] width 46 height 16
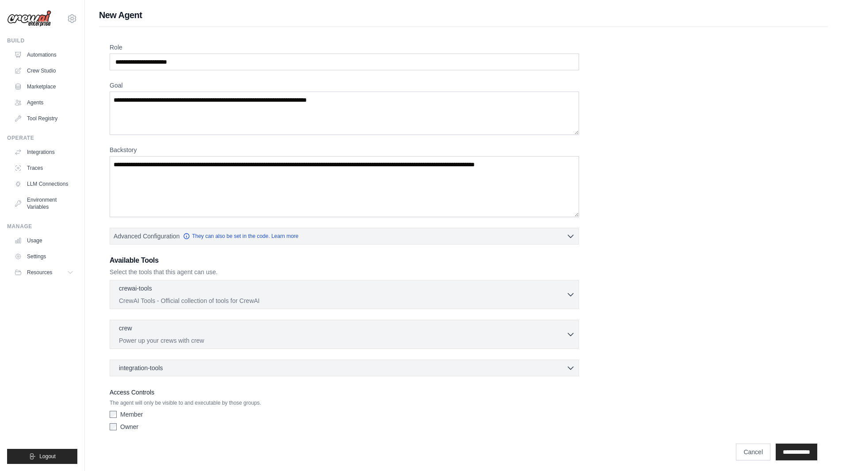
click at [38, 47] on div "Build Automations Crew Studio Marketplace Agents" at bounding box center [42, 81] width 70 height 88
click at [38, 50] on link "Automations" at bounding box center [44, 55] width 67 height 14
